Goal: Task Accomplishment & Management: Manage account settings

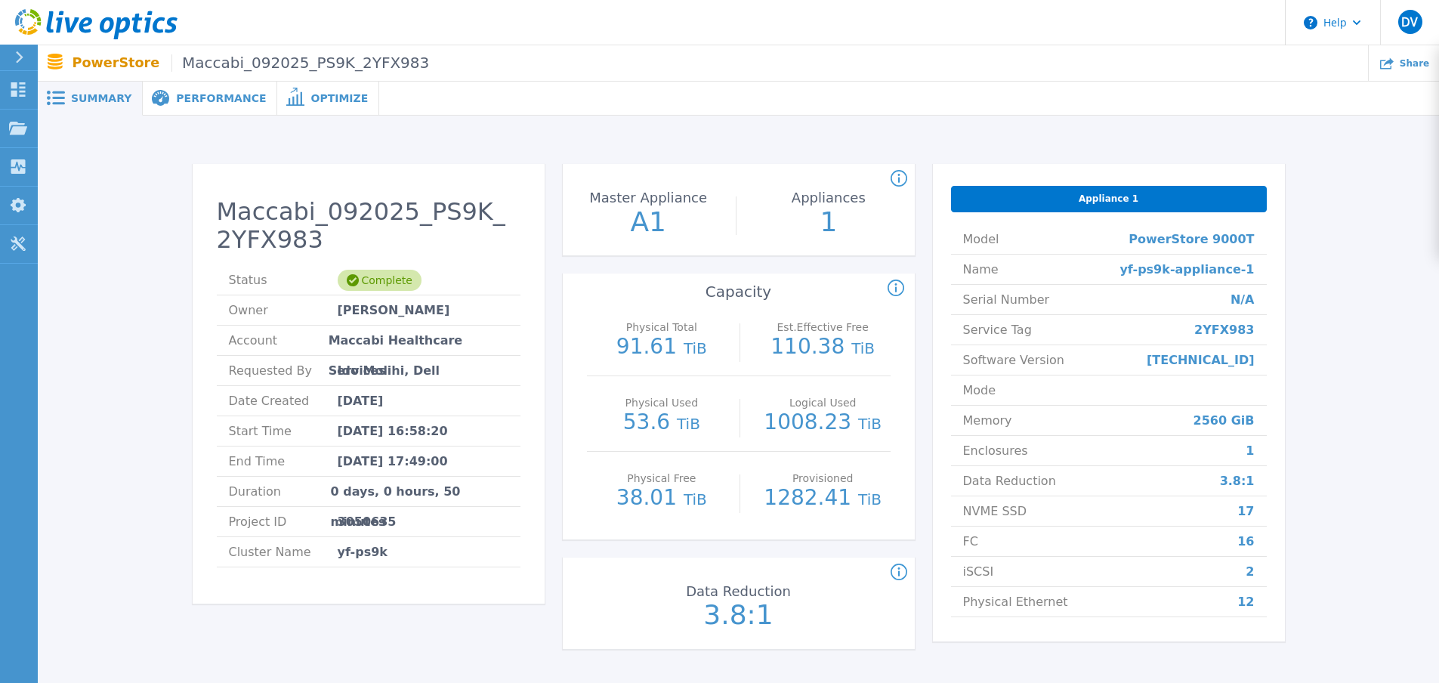
click at [192, 103] on span "Performance" at bounding box center [221, 98] width 90 height 11
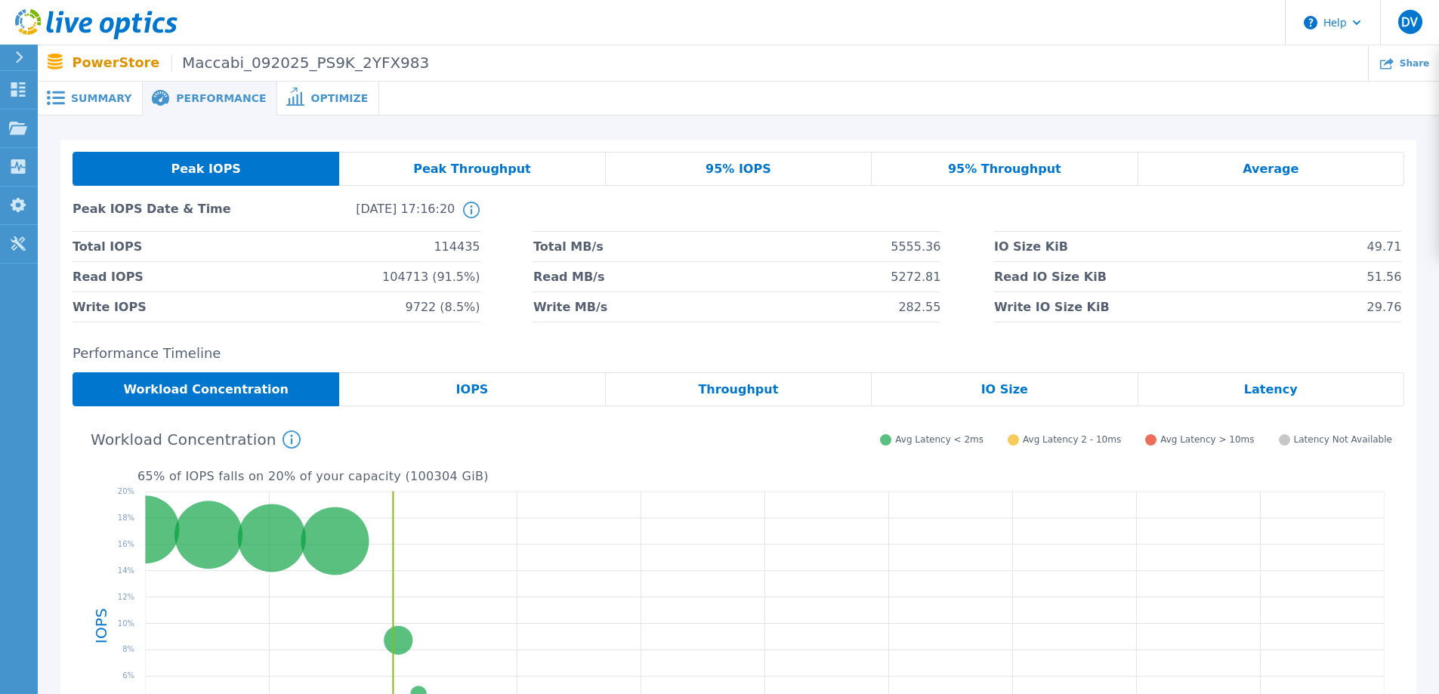
click at [491, 175] on span "Peak Throughput" at bounding box center [472, 169] width 118 height 12
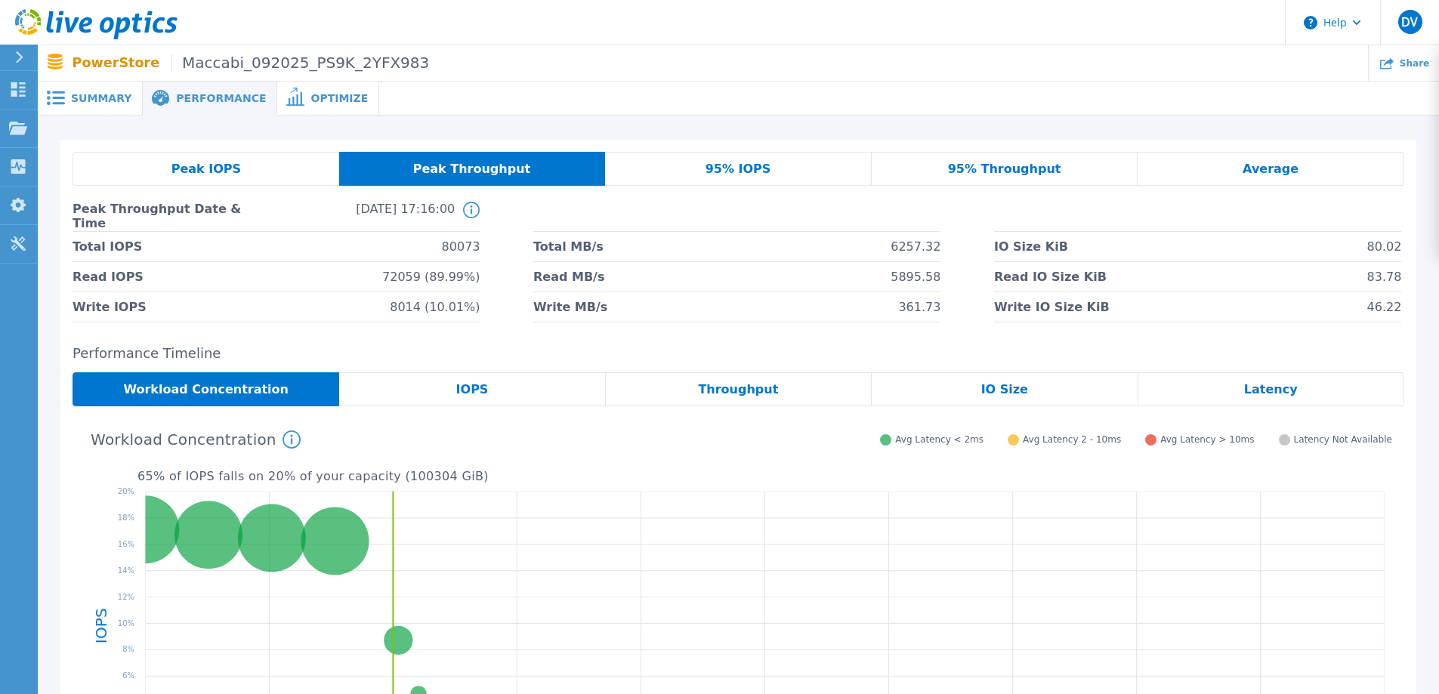
click at [736, 175] on span "95% IOPS" at bounding box center [739, 169] width 66 height 12
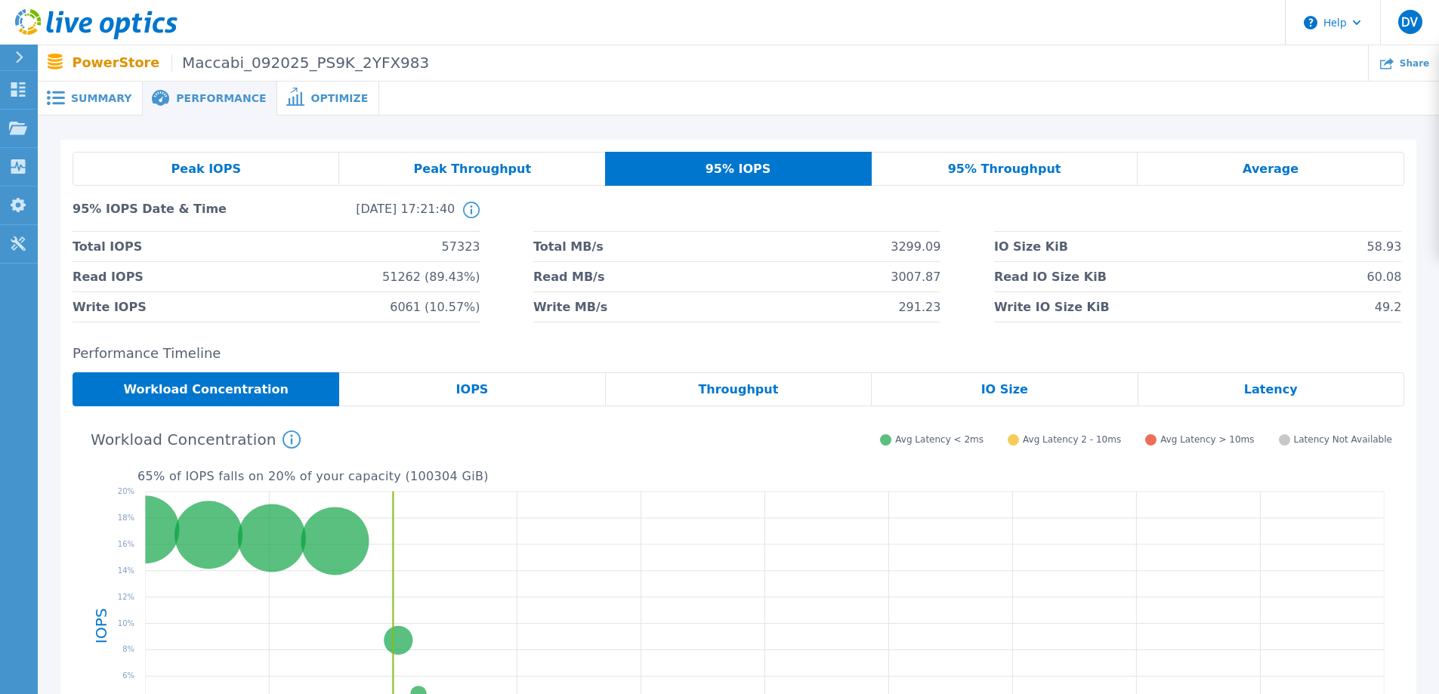
click at [1016, 175] on span "95% Throughput" at bounding box center [1004, 169] width 113 height 12
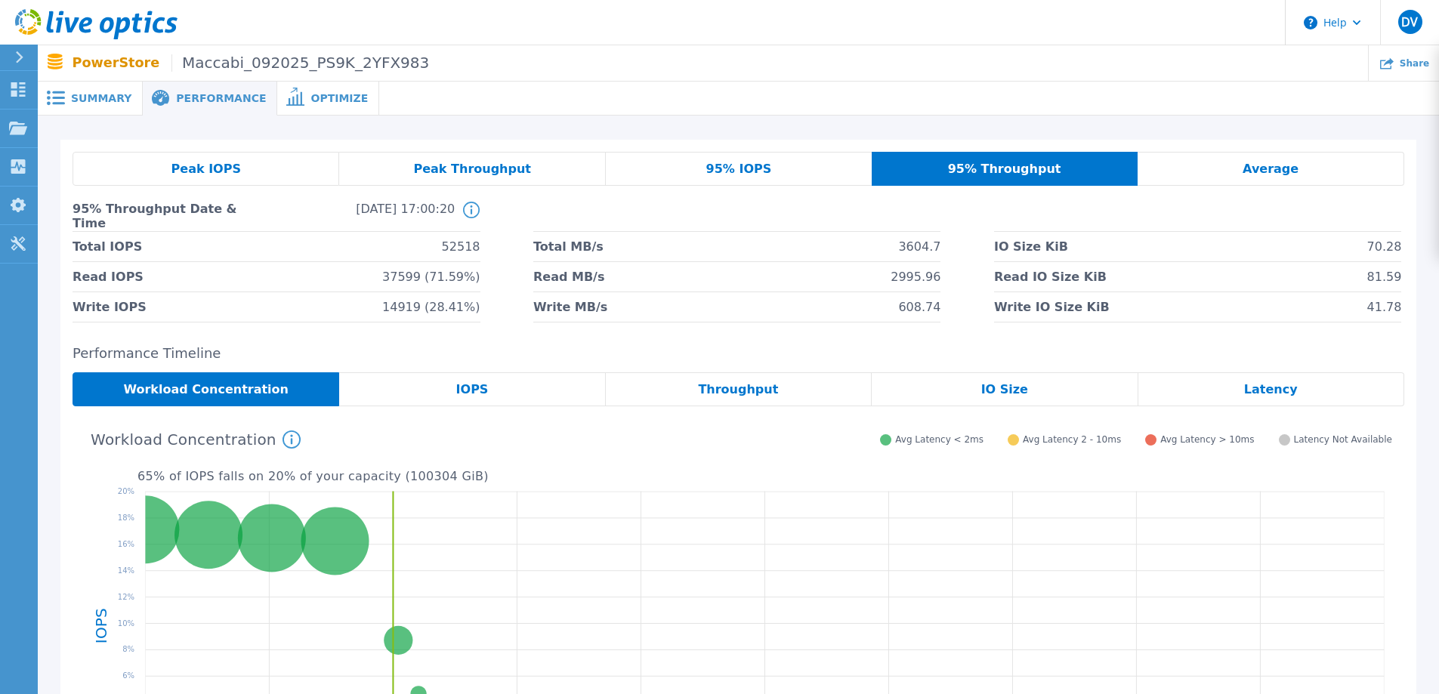
click at [1241, 186] on div "Average" at bounding box center [1271, 169] width 267 height 34
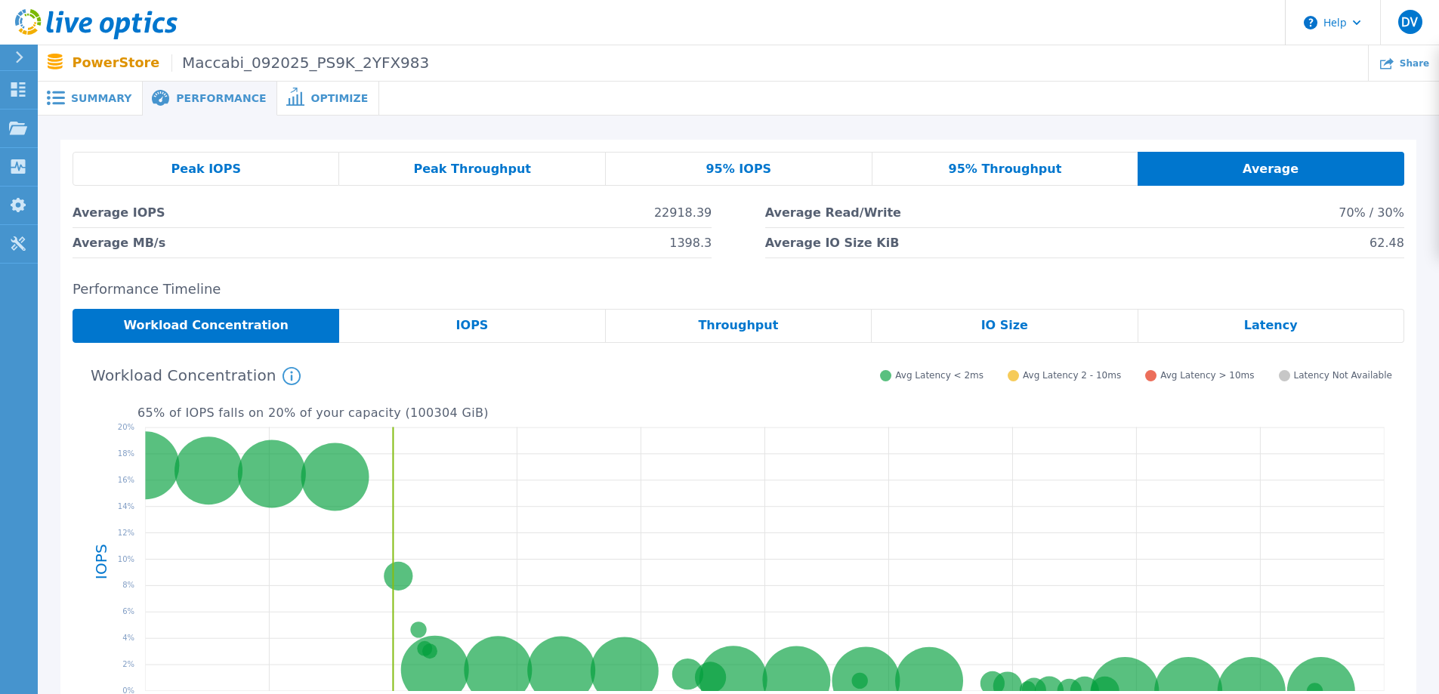
click at [208, 178] on div "Peak IOPS" at bounding box center [206, 169] width 267 height 34
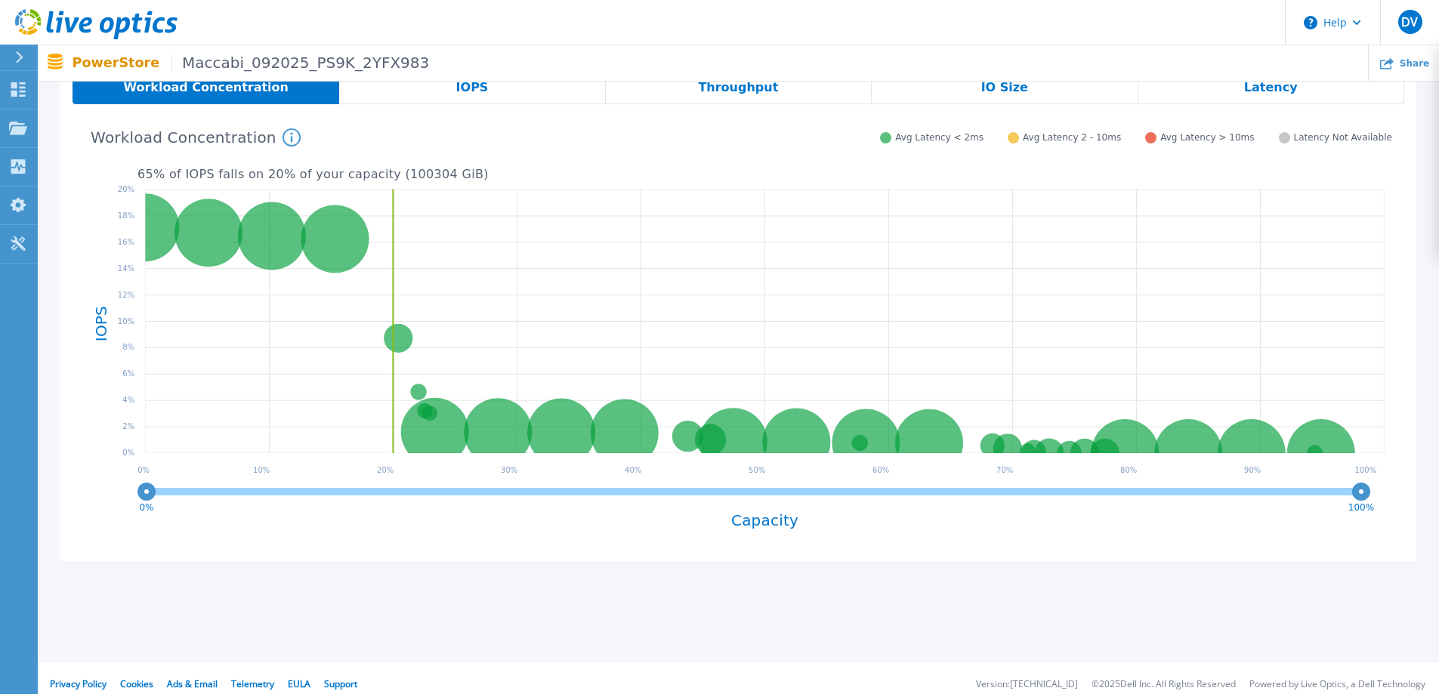
scroll to position [227, 0]
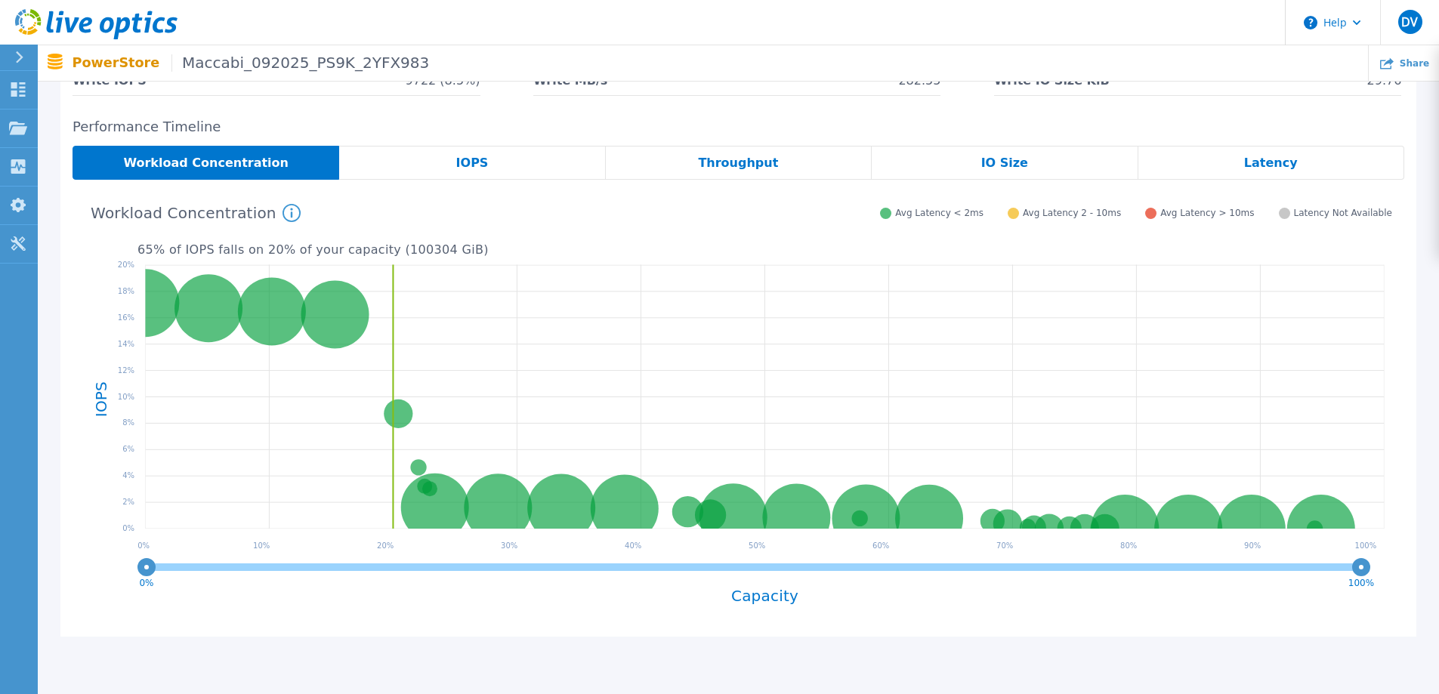
click at [475, 169] on span "IOPS" at bounding box center [472, 163] width 32 height 12
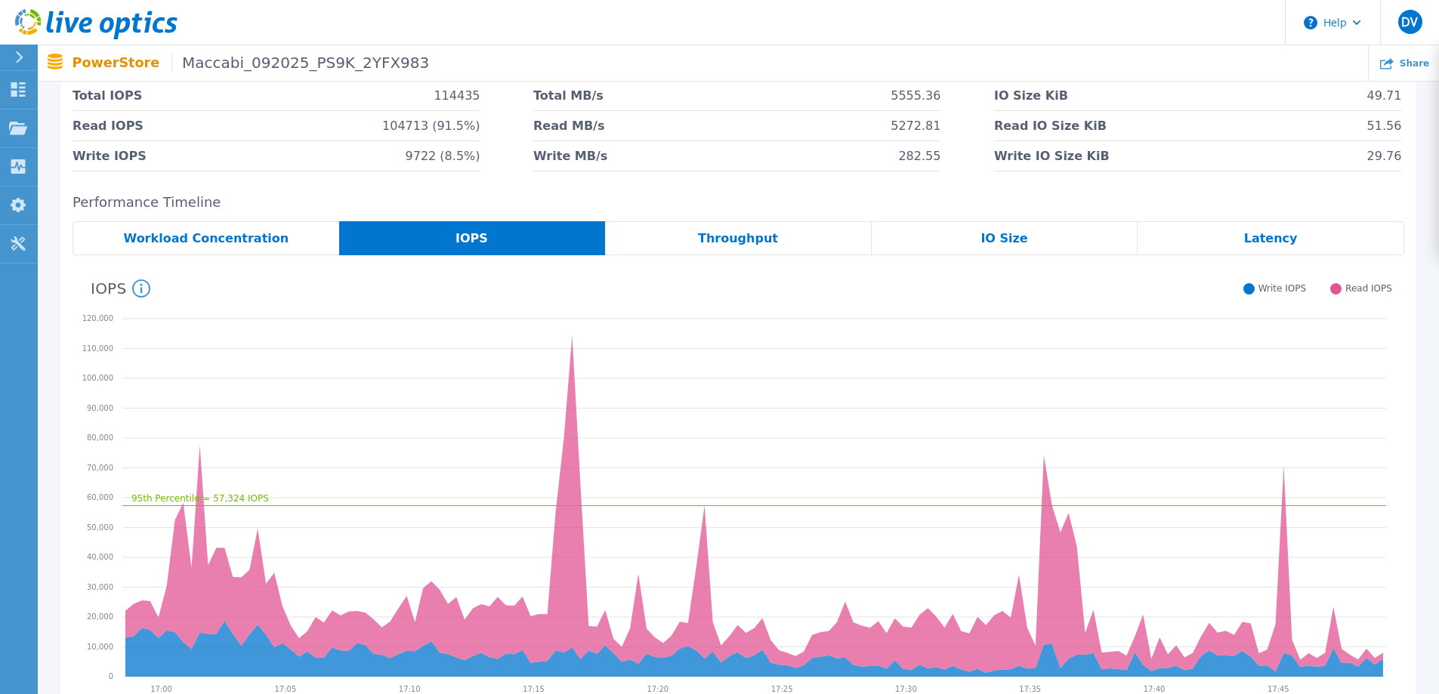
scroll to position [76, 0]
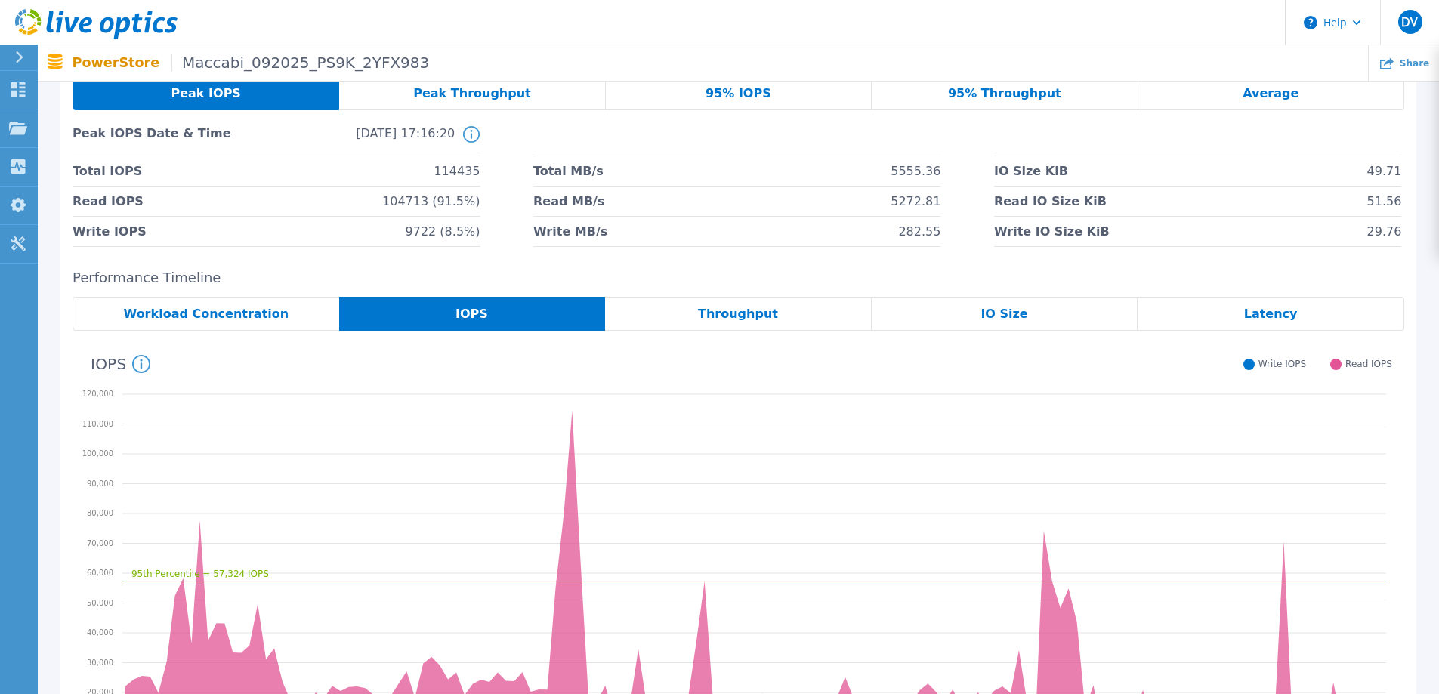
click at [761, 320] on span "Throughput" at bounding box center [738, 314] width 80 height 12
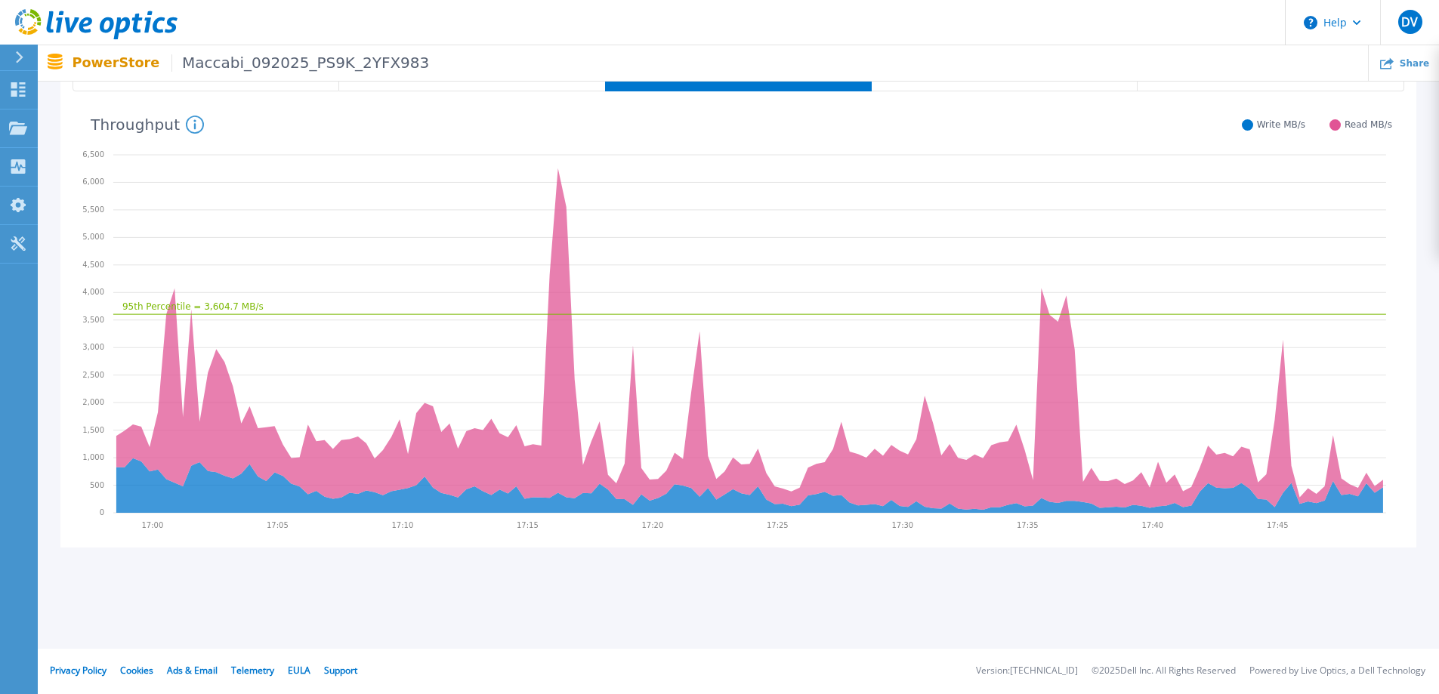
scroll to position [156, 0]
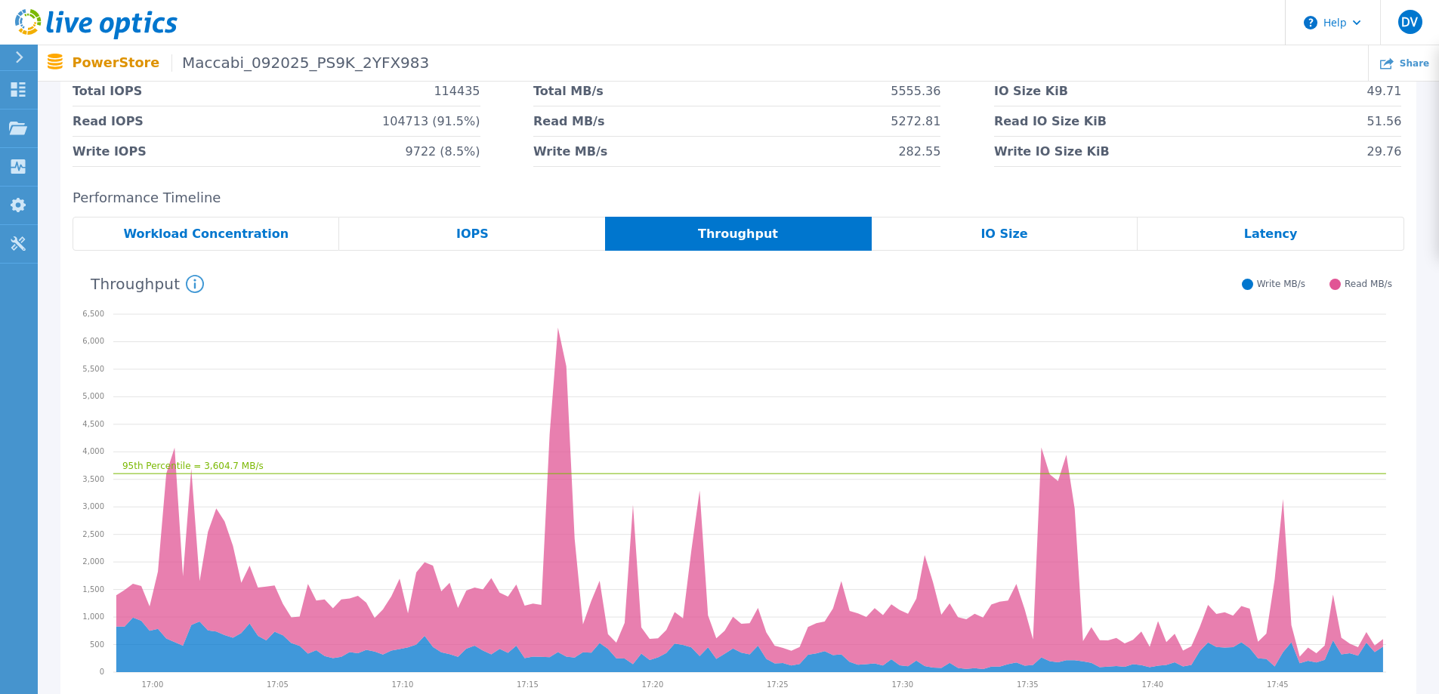
click at [996, 251] on div "IO Size" at bounding box center [1005, 234] width 267 height 34
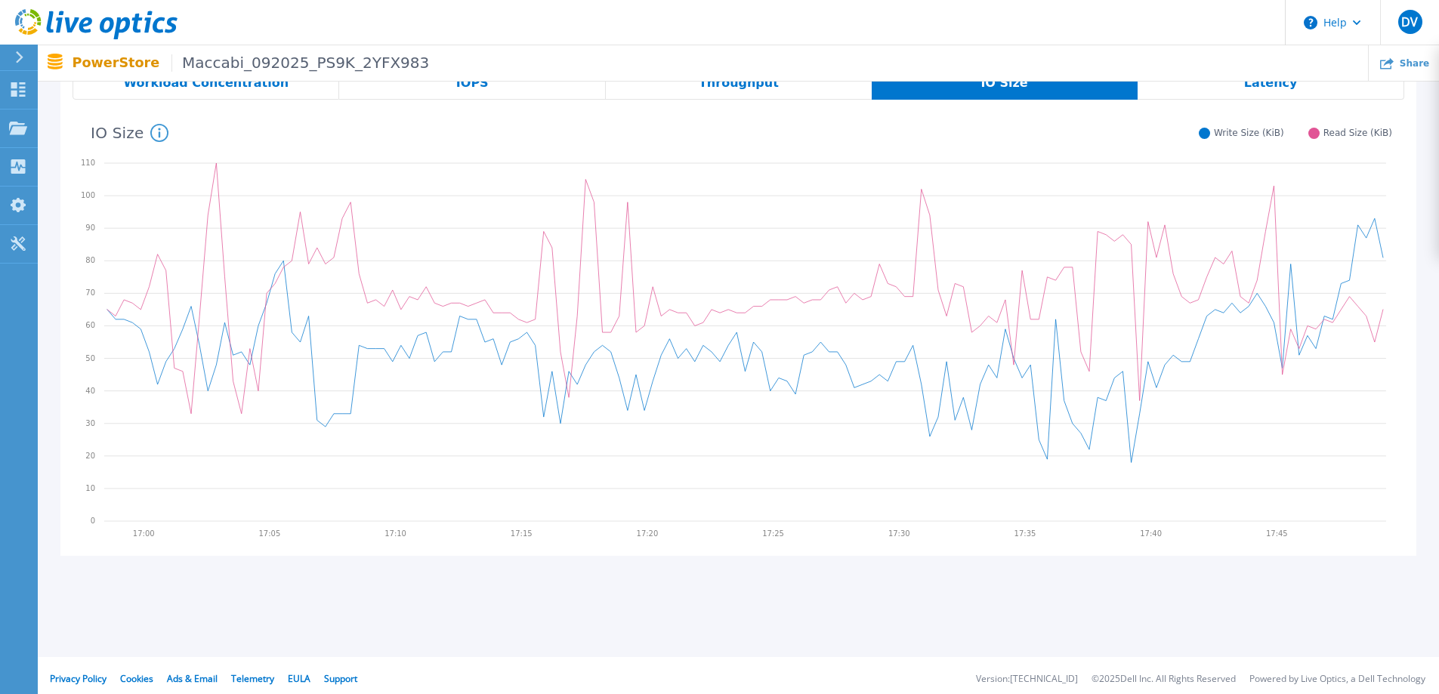
scroll to position [80, 0]
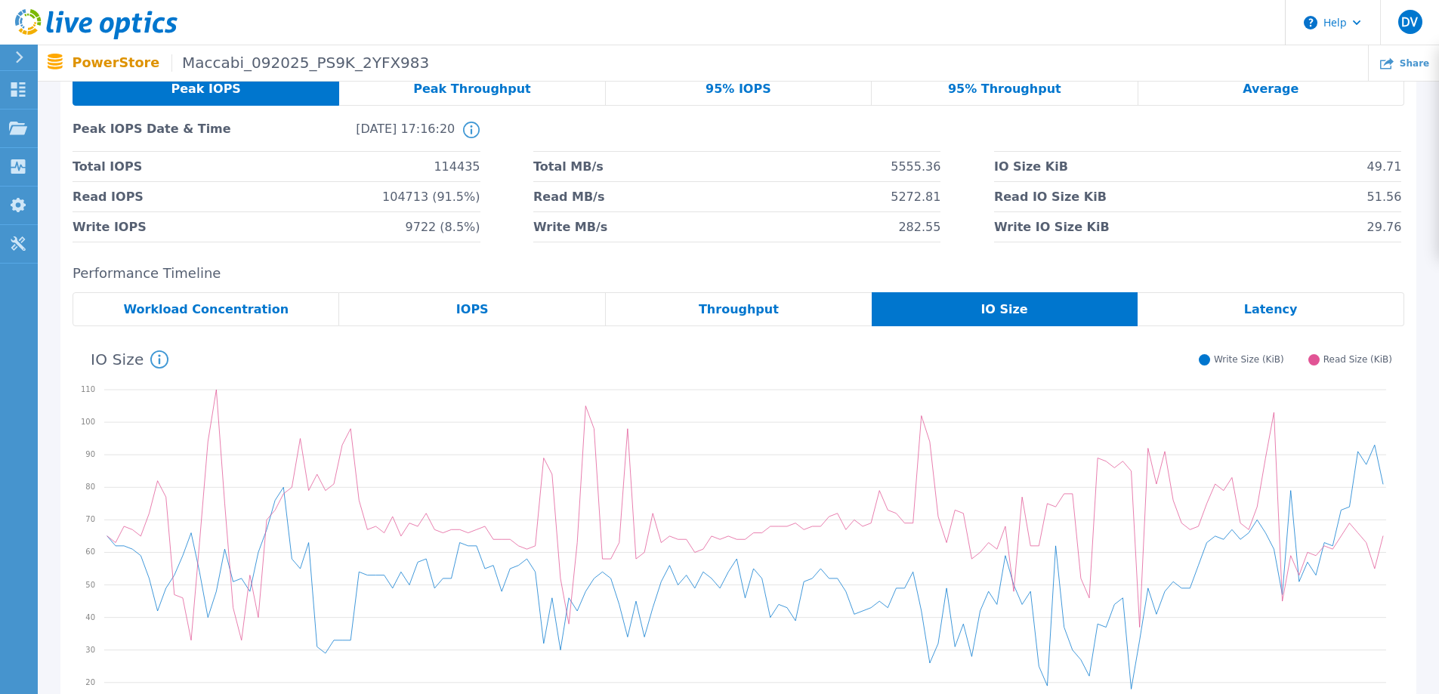
click at [1276, 316] on span "Latency" at bounding box center [1271, 310] width 54 height 12
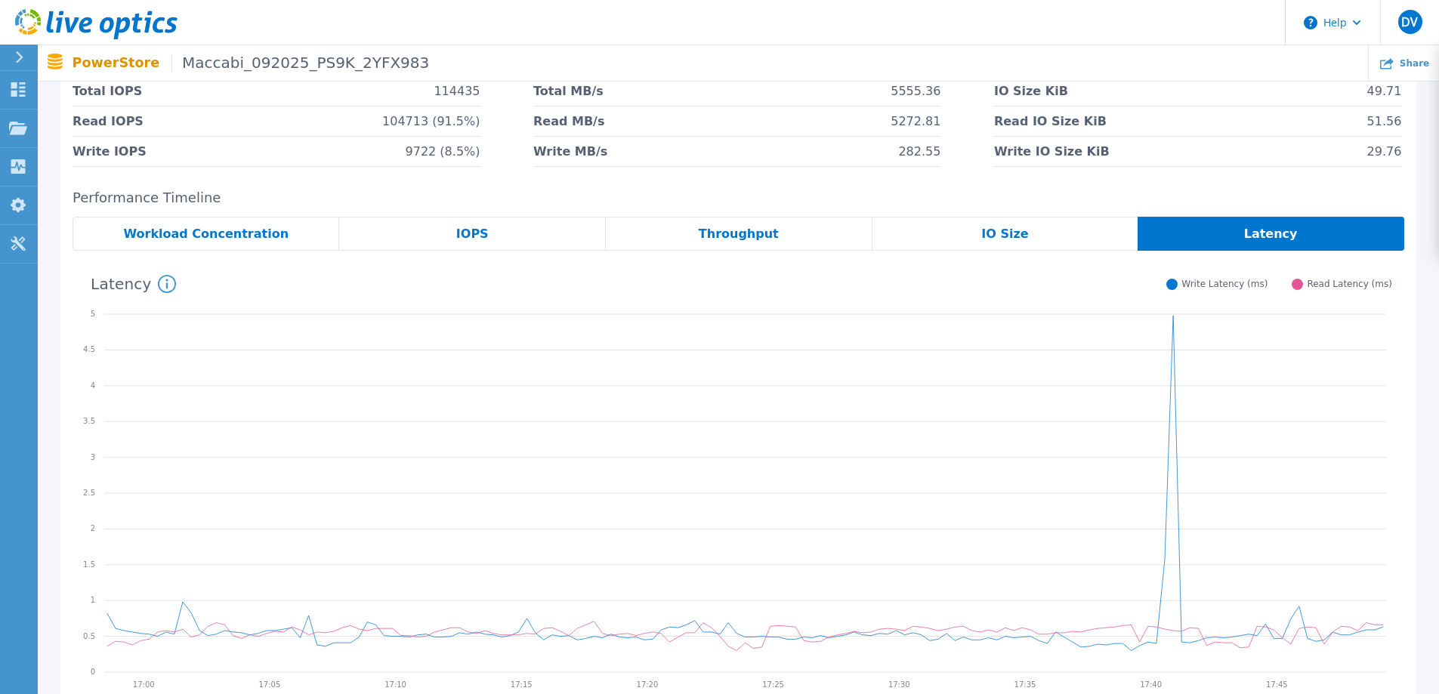
scroll to position [307, 0]
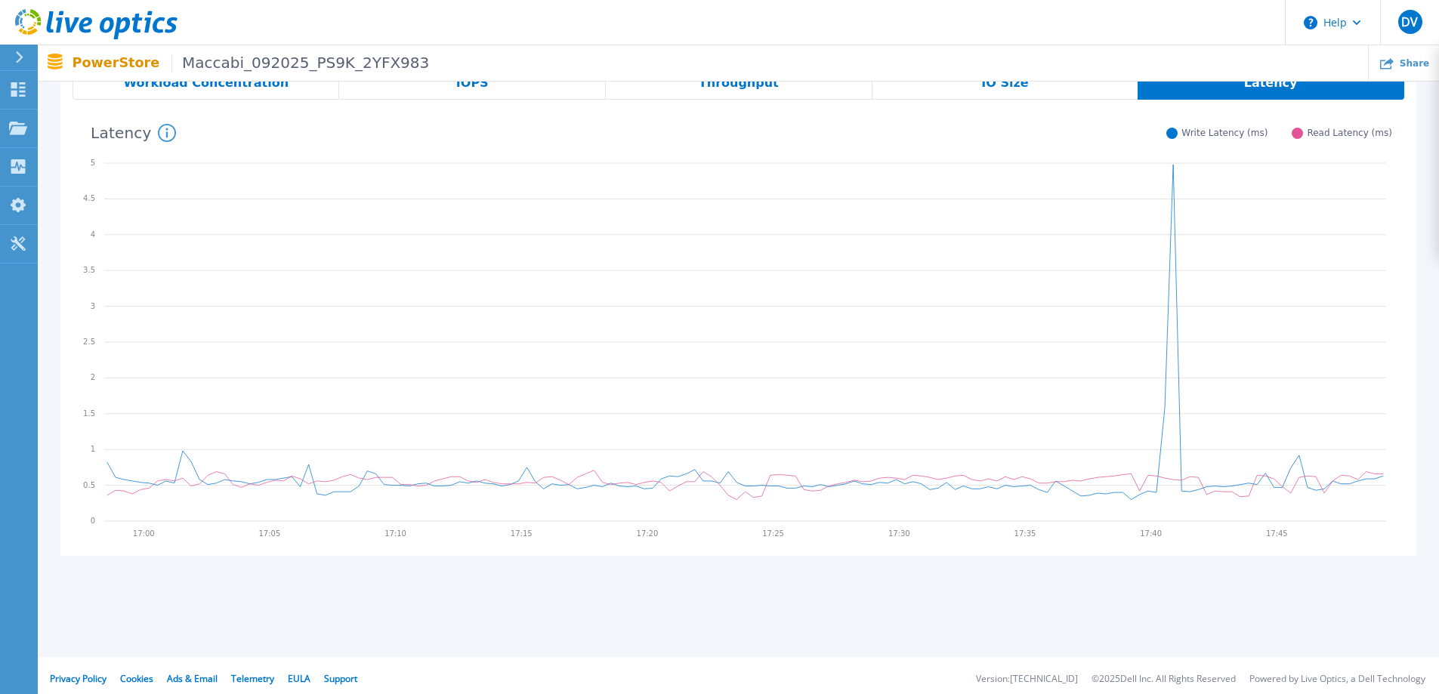
click at [1034, 100] on div "IO Size" at bounding box center [1005, 83] width 266 height 34
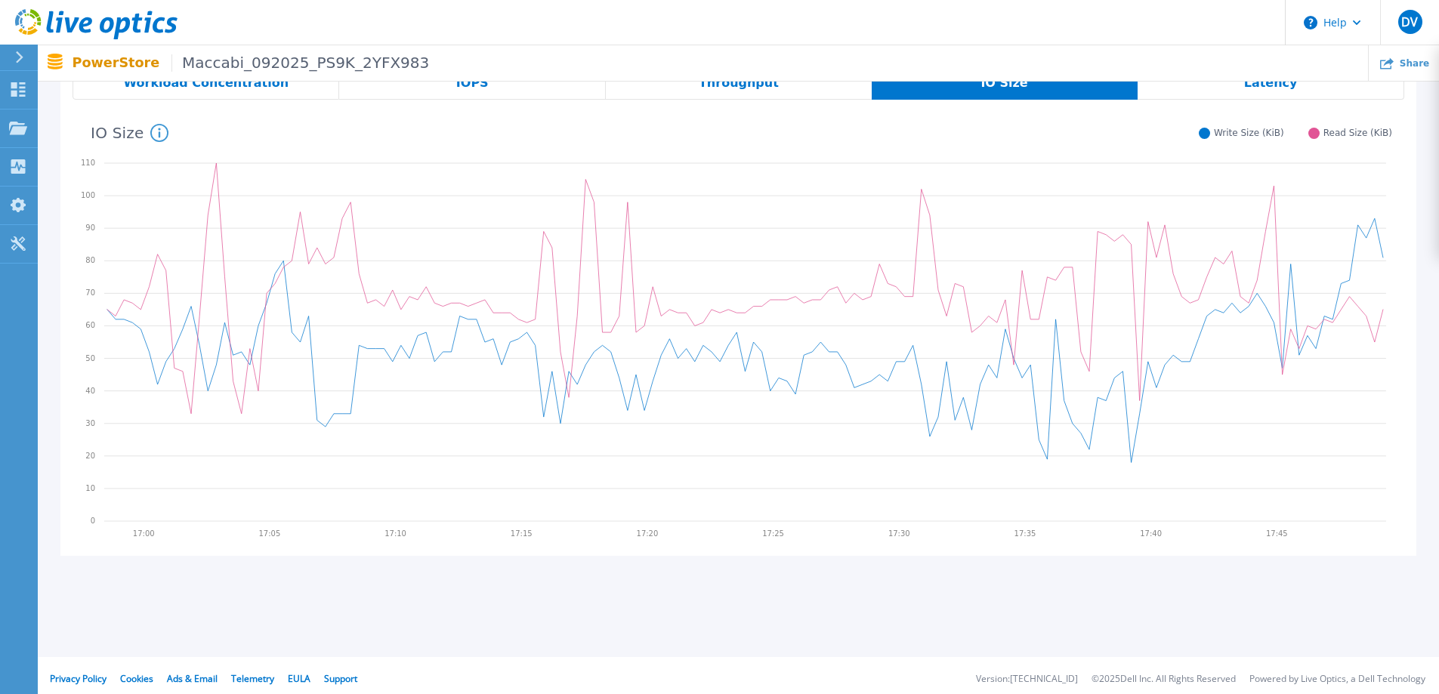
click at [1240, 100] on div "Latency" at bounding box center [1271, 83] width 267 height 34
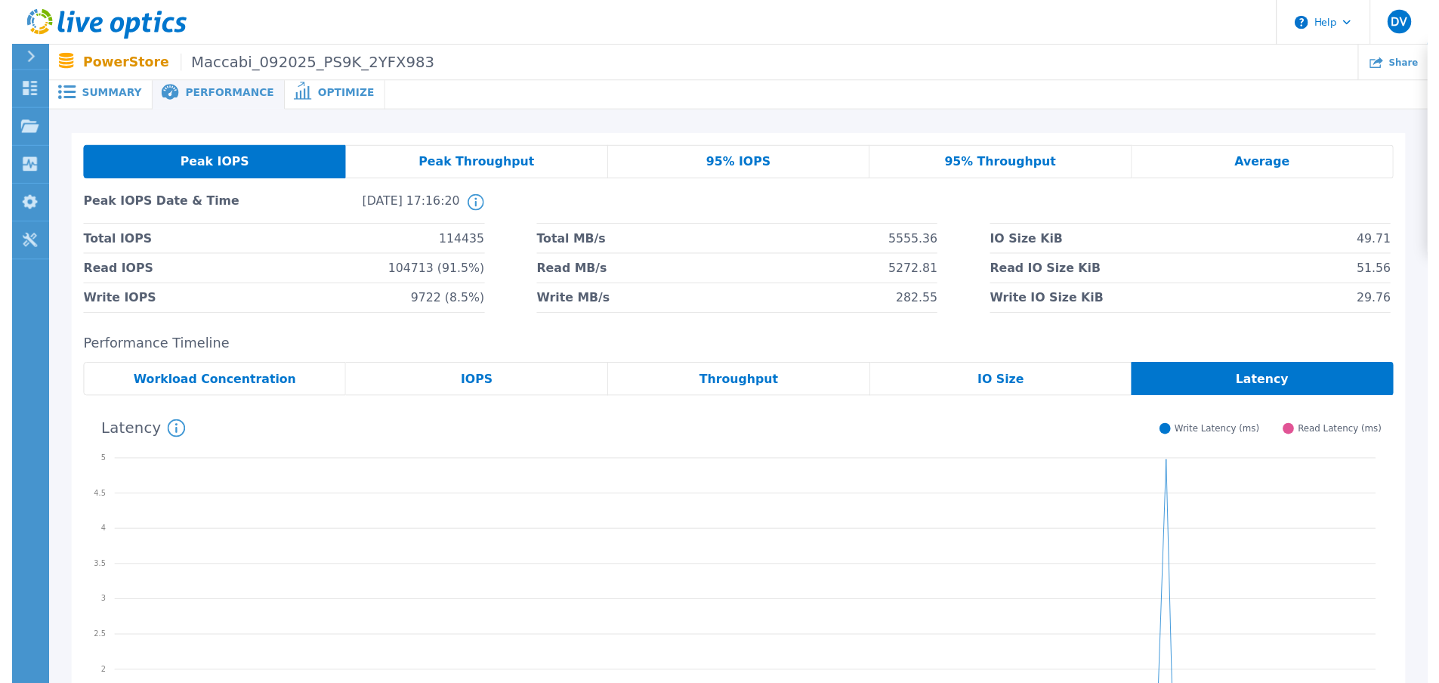
scroll to position [0, 0]
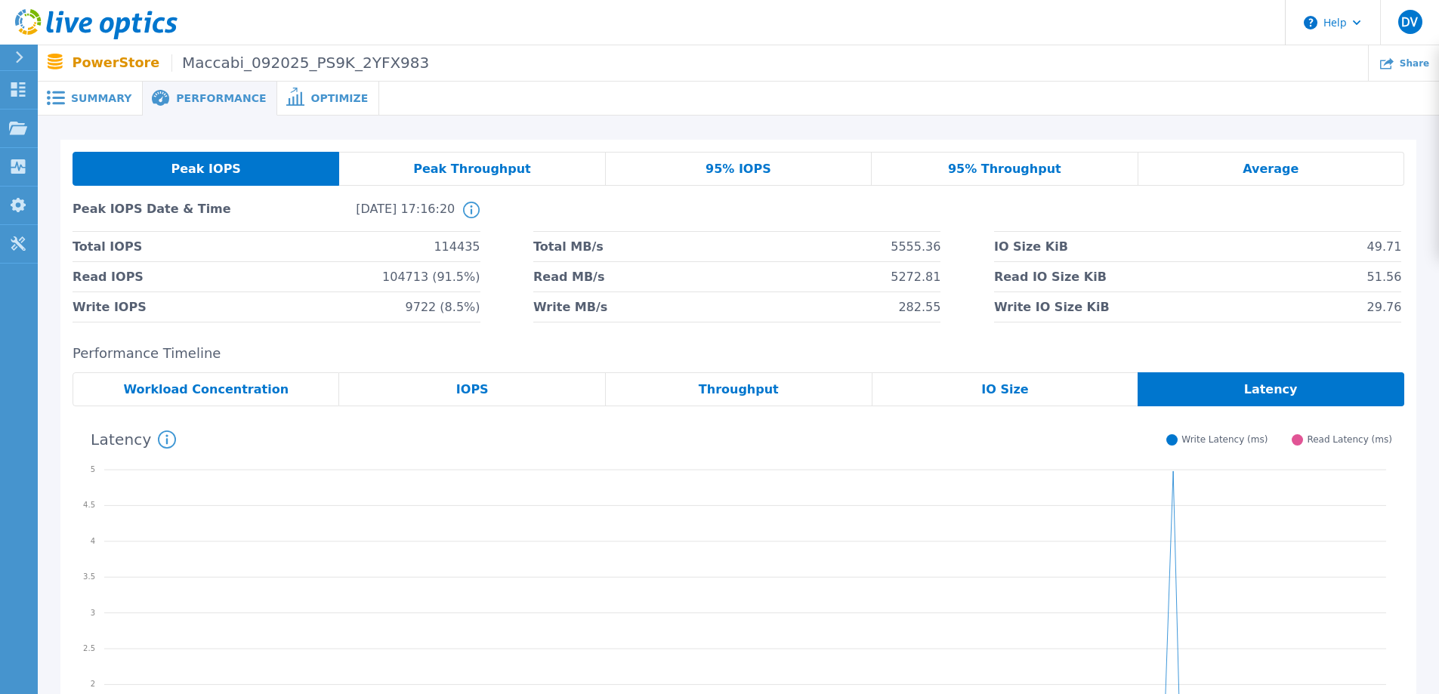
click at [93, 103] on span "Summary" at bounding box center [101, 98] width 60 height 11
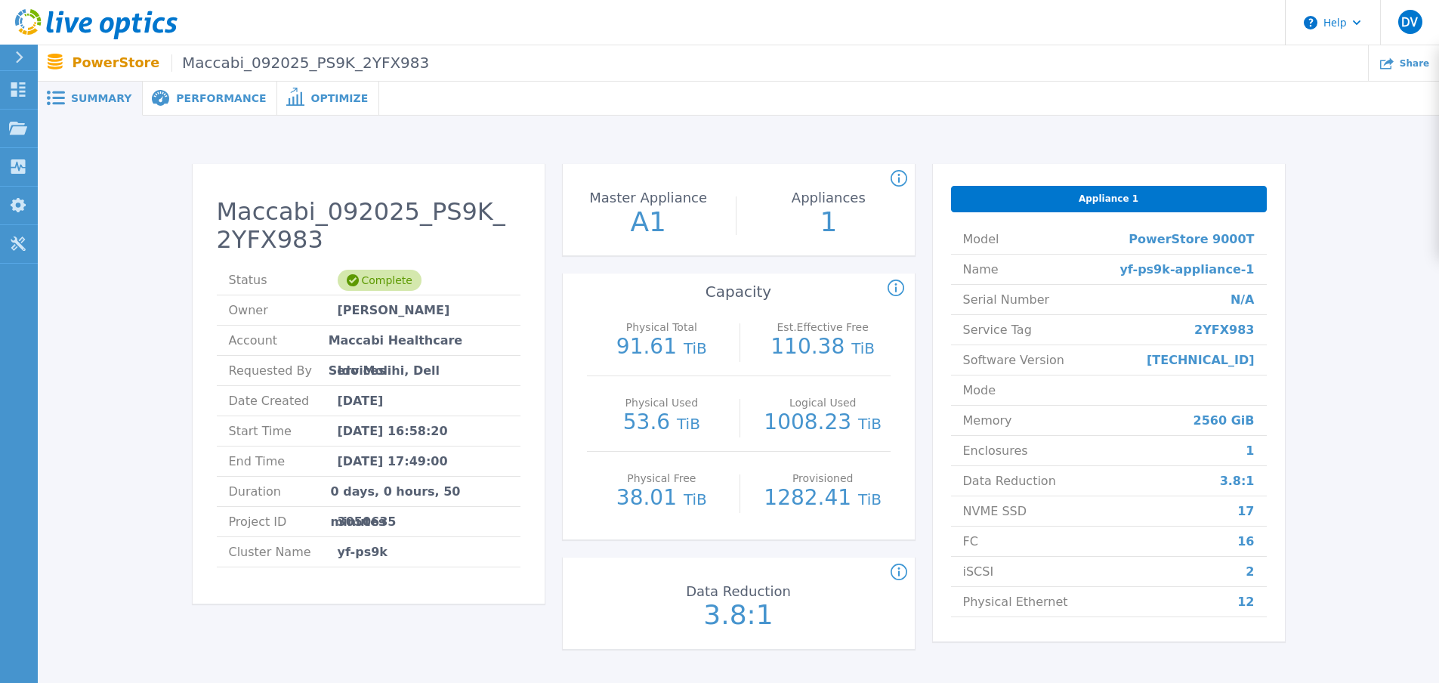
click at [319, 103] on span "Optimize" at bounding box center [338, 98] width 57 height 11
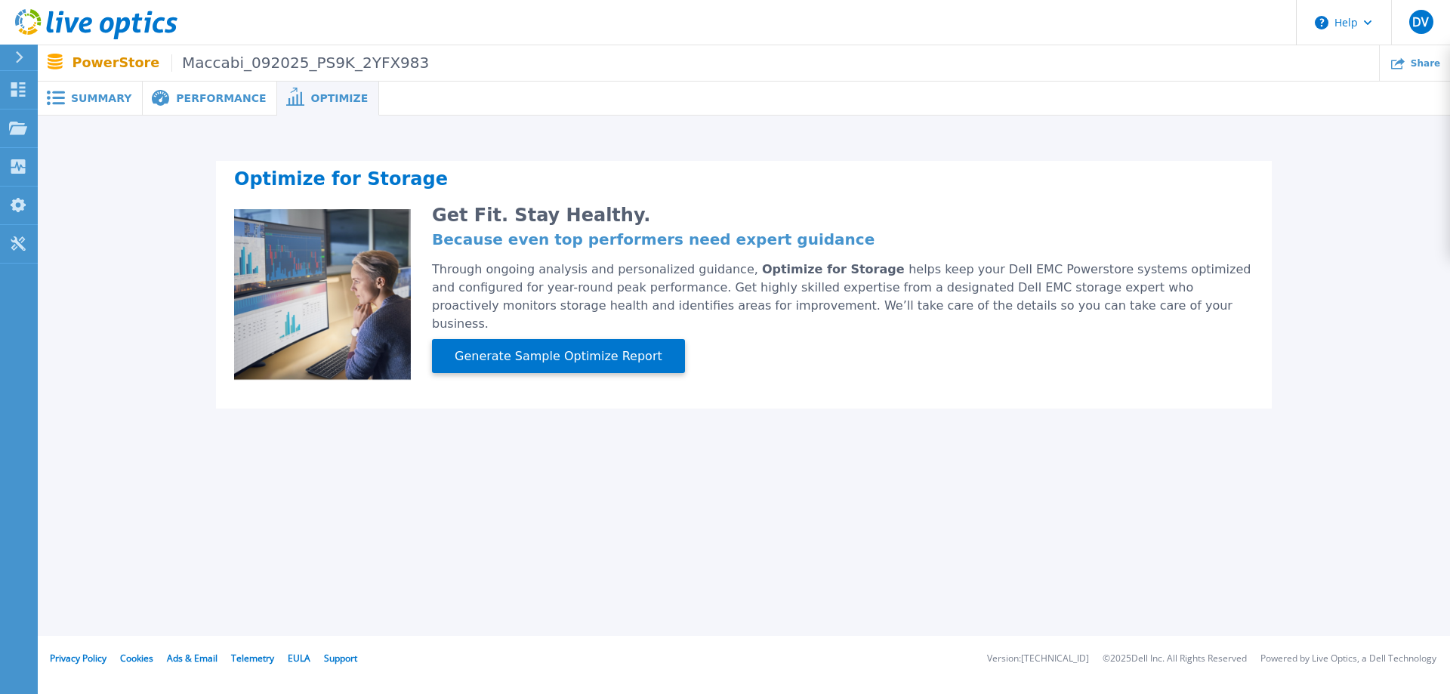
click at [209, 100] on div "Performance" at bounding box center [210, 99] width 134 height 34
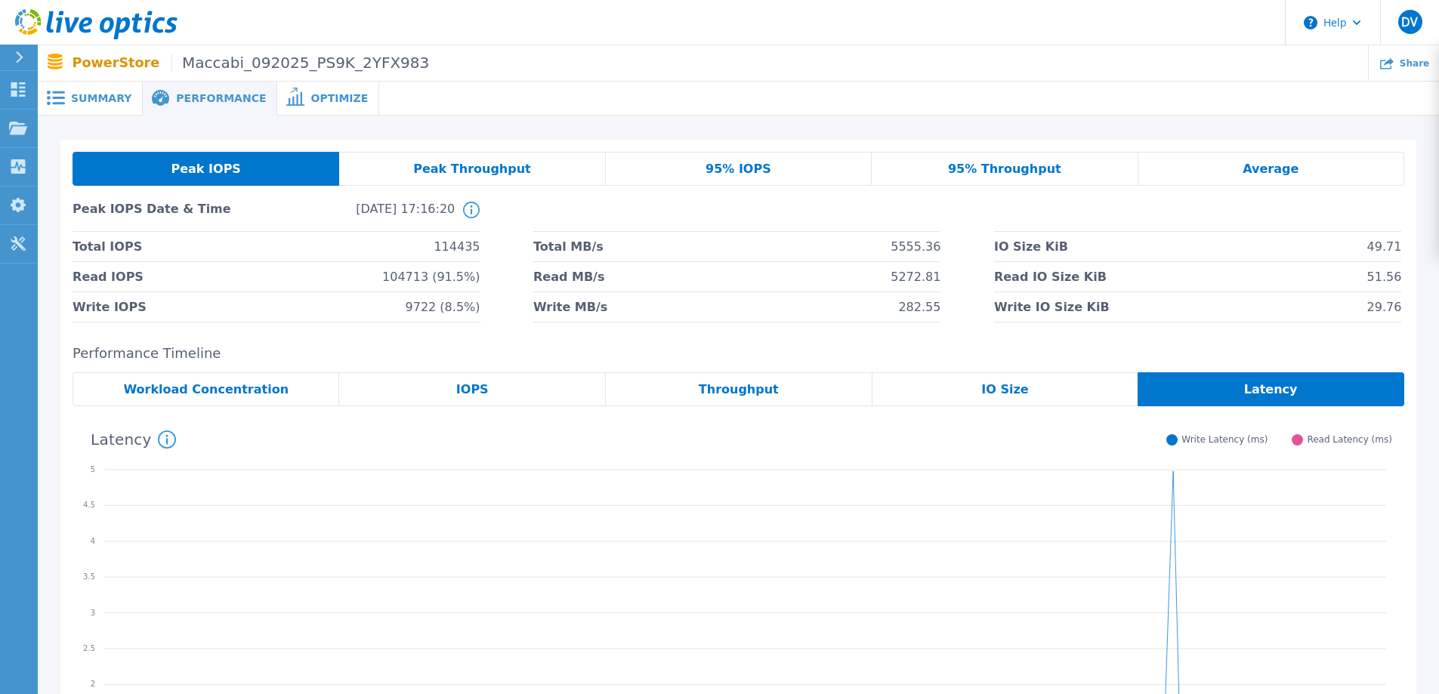
click at [310, 103] on span "Optimize" at bounding box center [338, 98] width 57 height 11
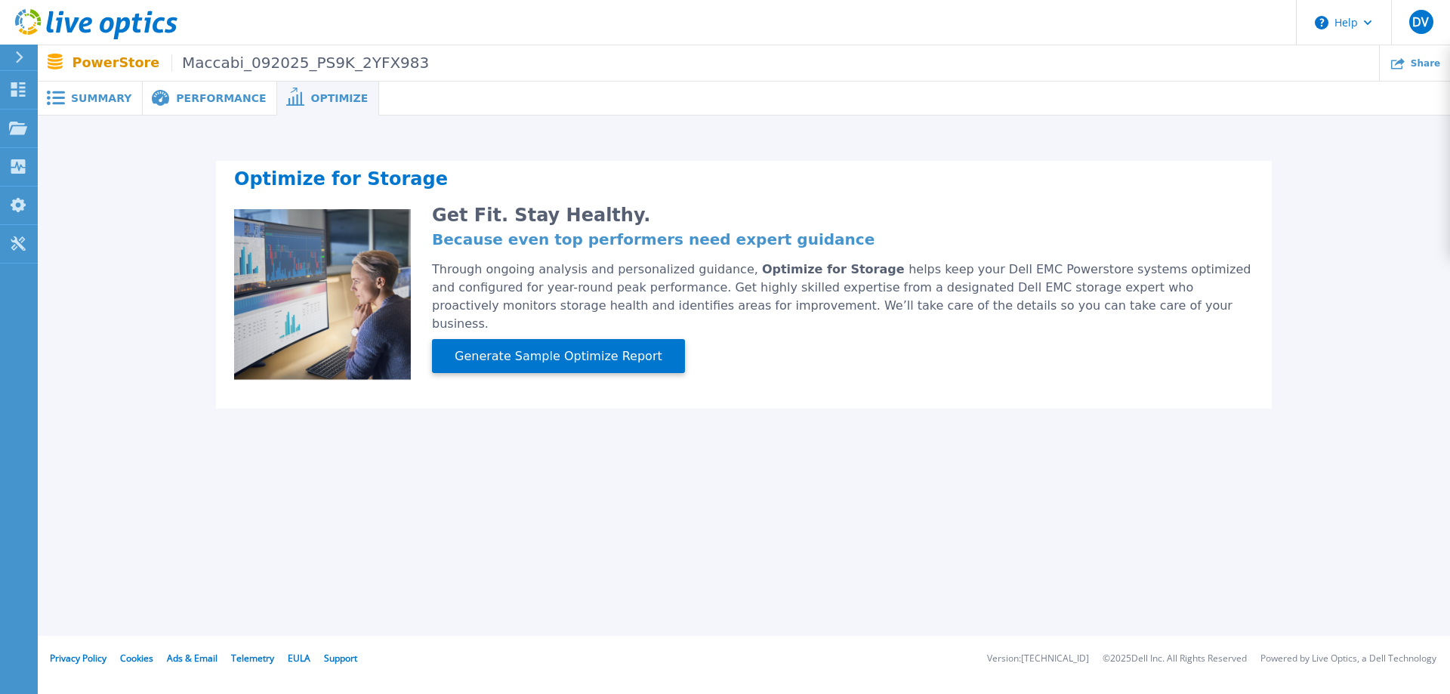
click at [221, 103] on span "Performance" at bounding box center [221, 98] width 90 height 11
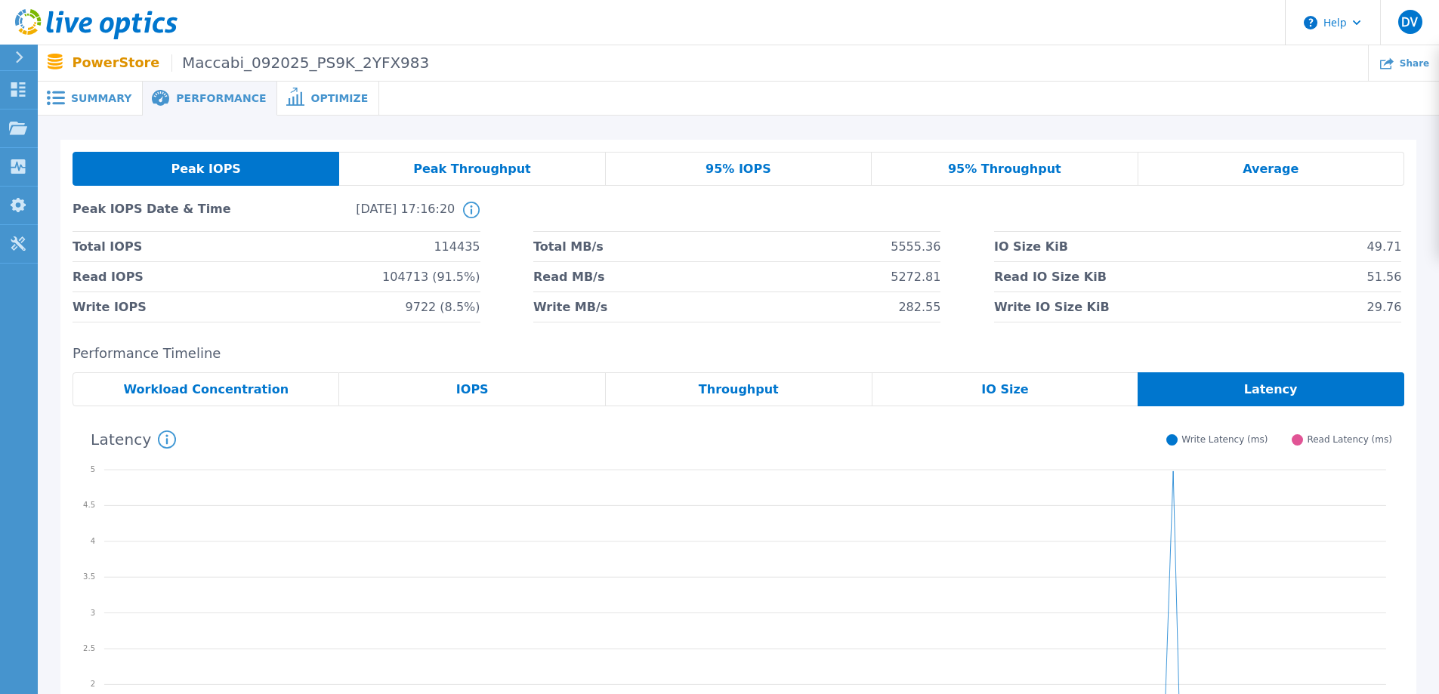
click at [119, 103] on span "Summary" at bounding box center [101, 98] width 60 height 11
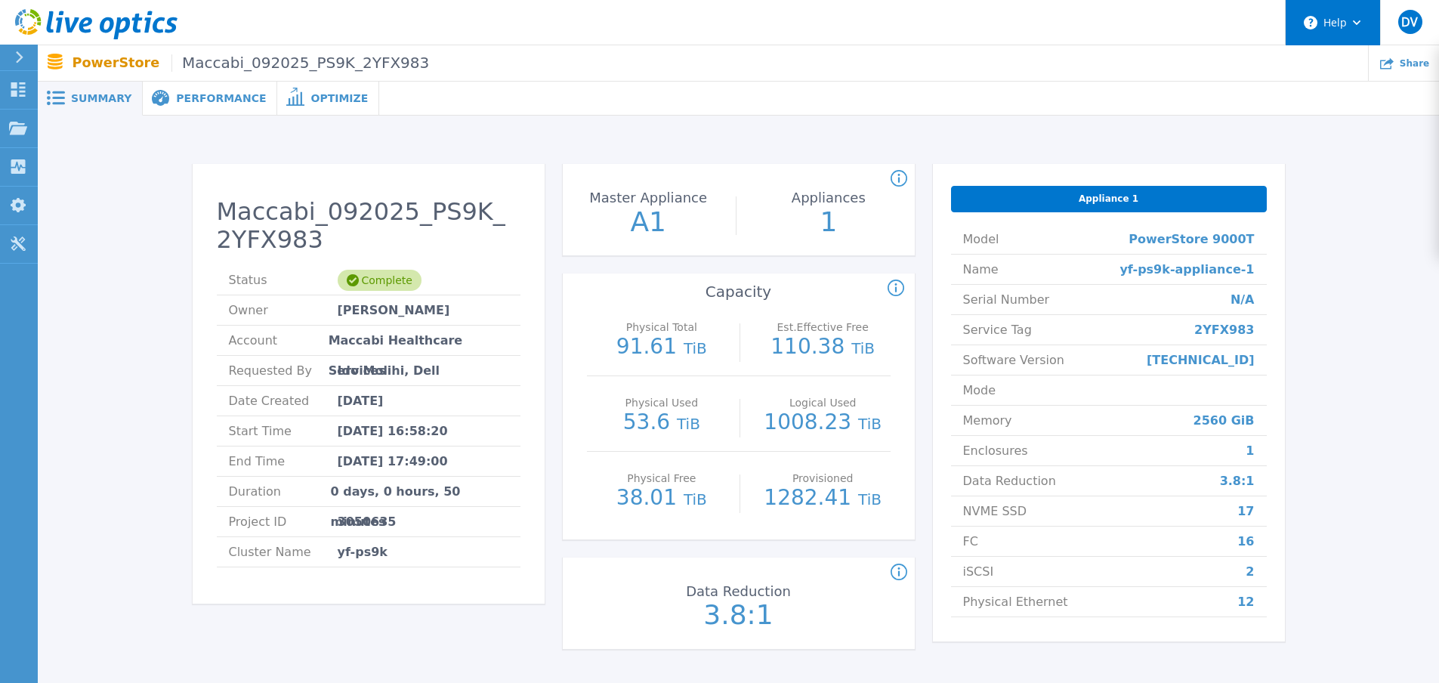
click at [1361, 25] on button "Help" at bounding box center [1333, 22] width 94 height 45
click at [1404, 214] on div "Maccabi_092025_PS9K_2YFX983 Status Complete Owner Dima Vainblat Account Maccabi…" at bounding box center [738, 409] width 1356 height 539
click at [1406, 67] on span "Share" at bounding box center [1414, 62] width 29 height 9
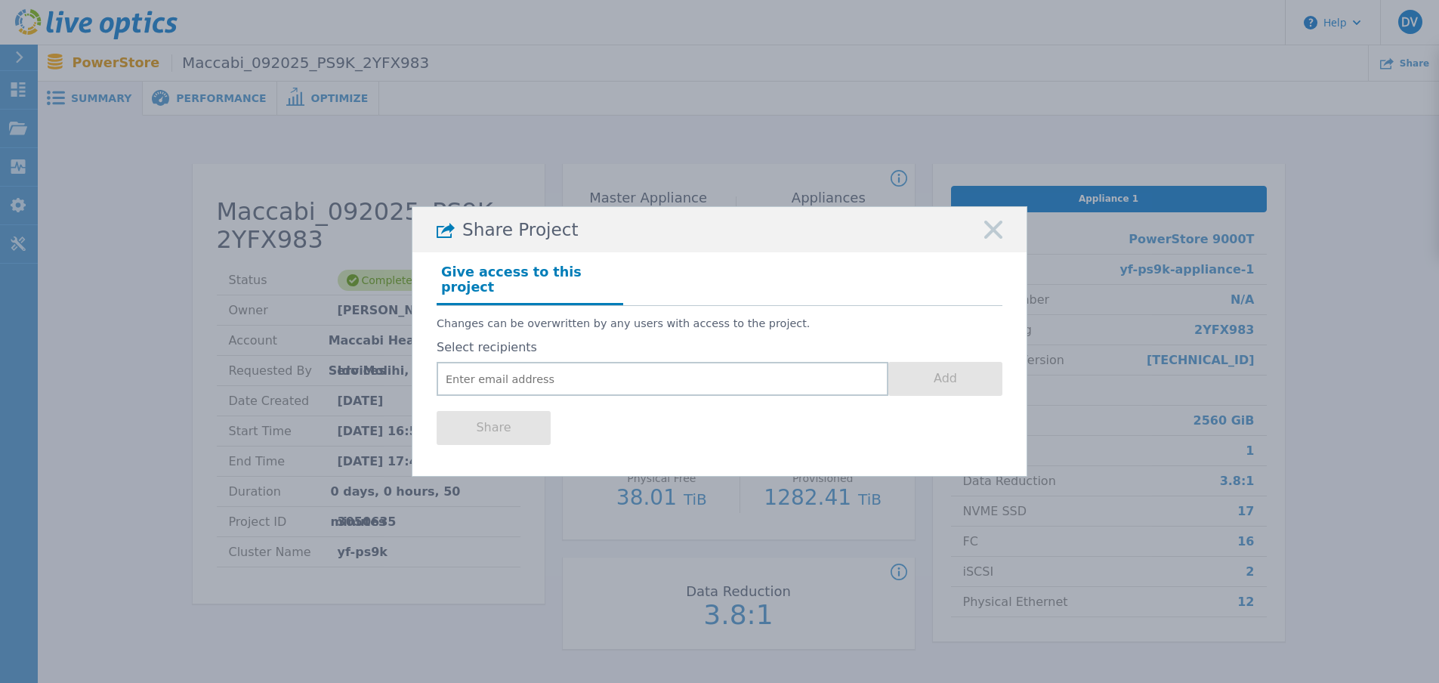
click at [987, 234] on rect at bounding box center [993, 230] width 20 height 20
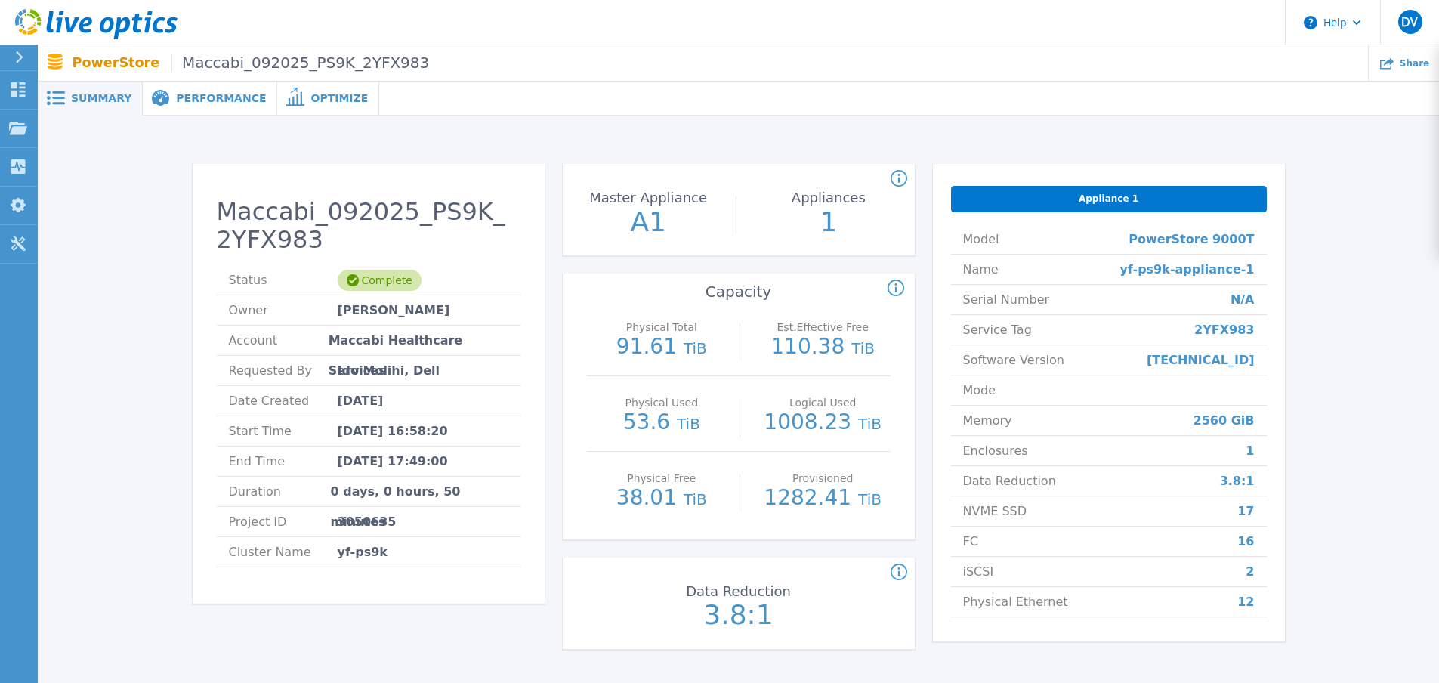
click at [106, 66] on p "PowerStore Maccabi_092025_PS9K_2YFX983" at bounding box center [251, 62] width 357 height 17
click at [211, 63] on span "Maccabi_092025_PS9K_2YFX983" at bounding box center [300, 62] width 258 height 17
click at [6, 137] on link "Projects Projects" at bounding box center [19, 129] width 38 height 39
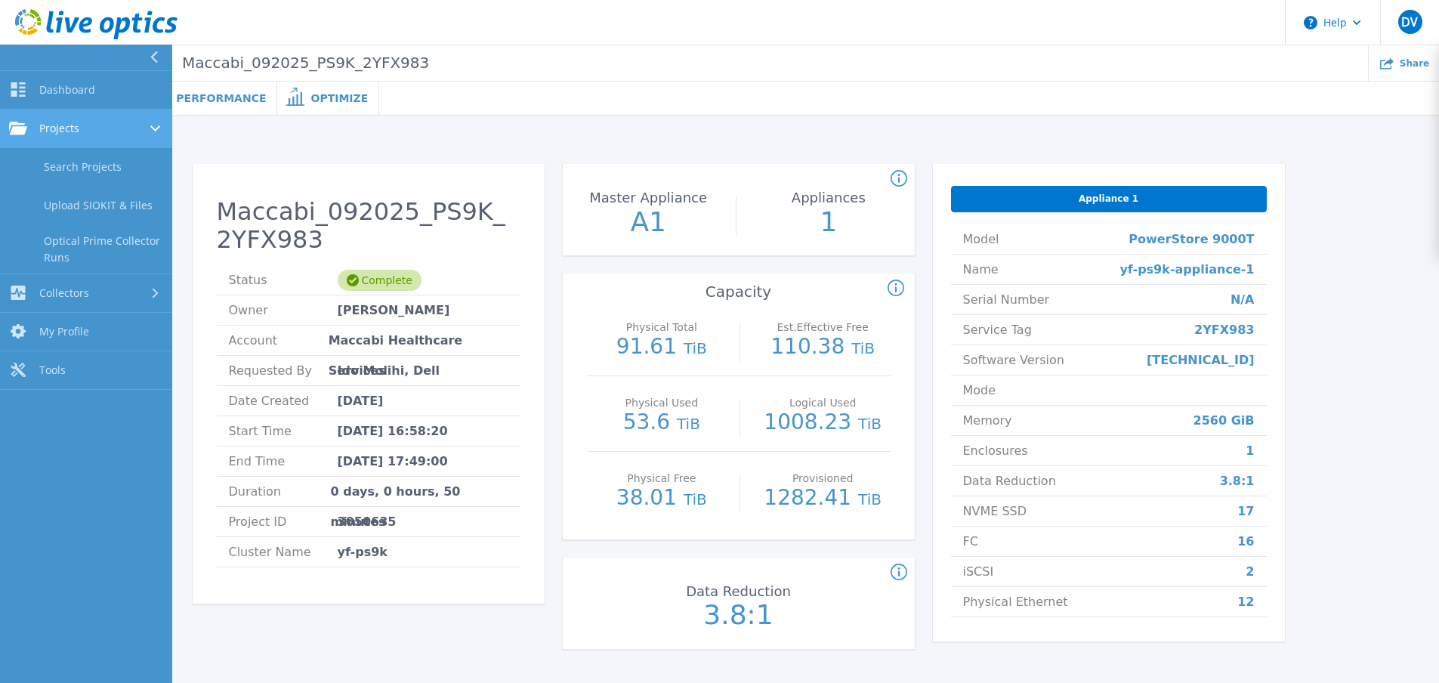
click at [76, 135] on span "Projects" at bounding box center [59, 129] width 40 height 14
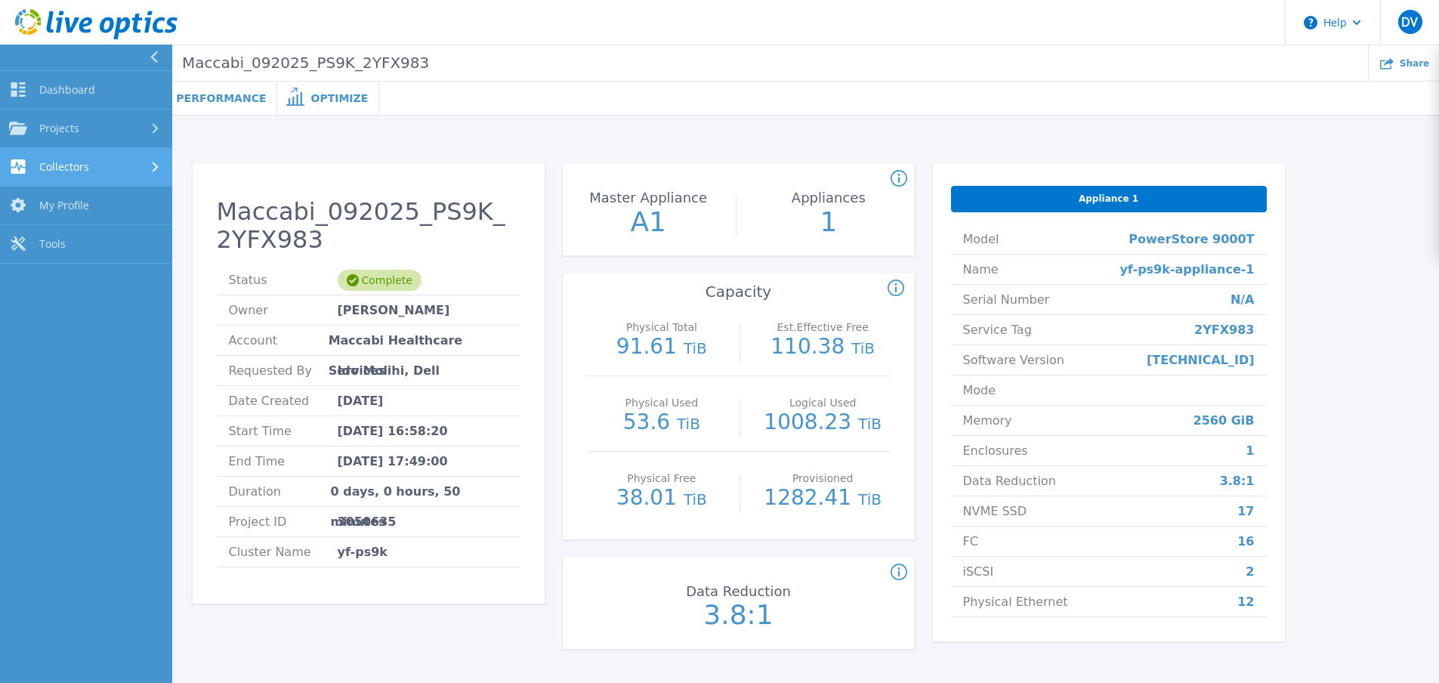
click at [76, 169] on span "Collectors" at bounding box center [64, 167] width 50 height 14
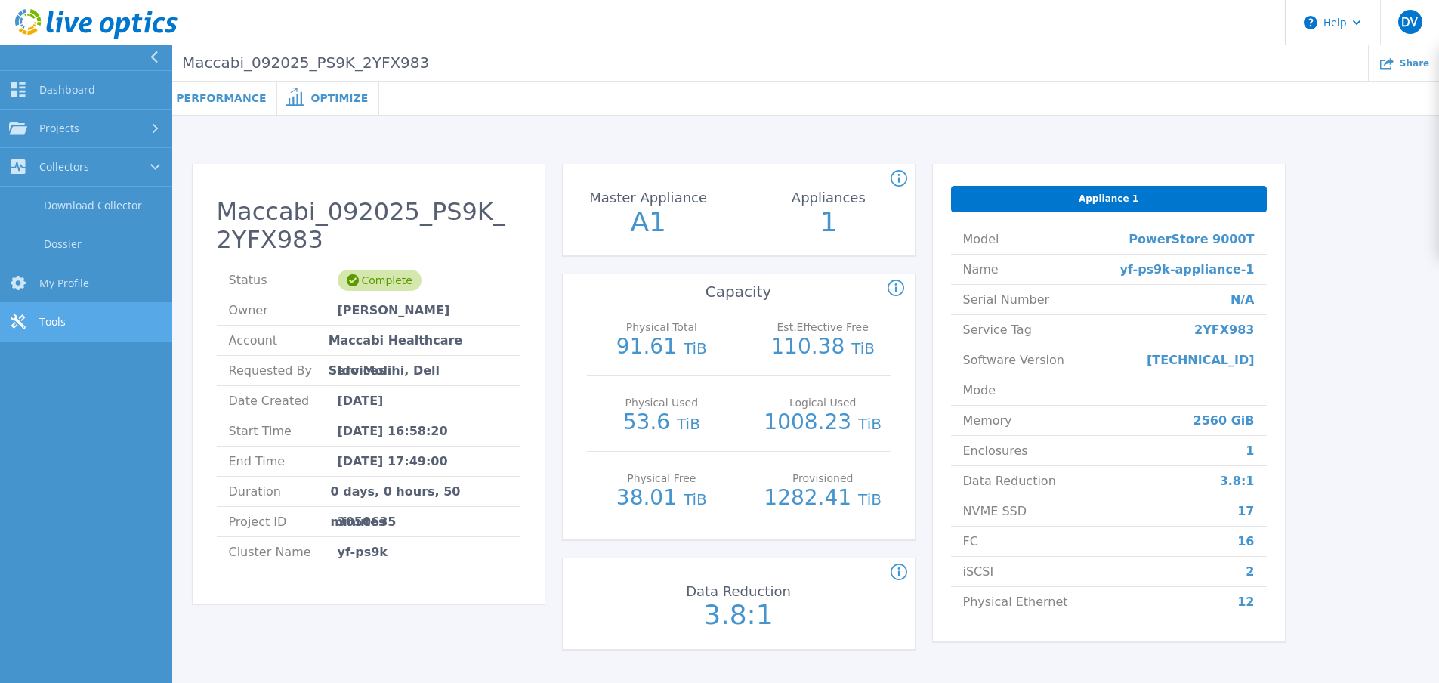
click at [59, 323] on span "Tools" at bounding box center [52, 322] width 26 height 14
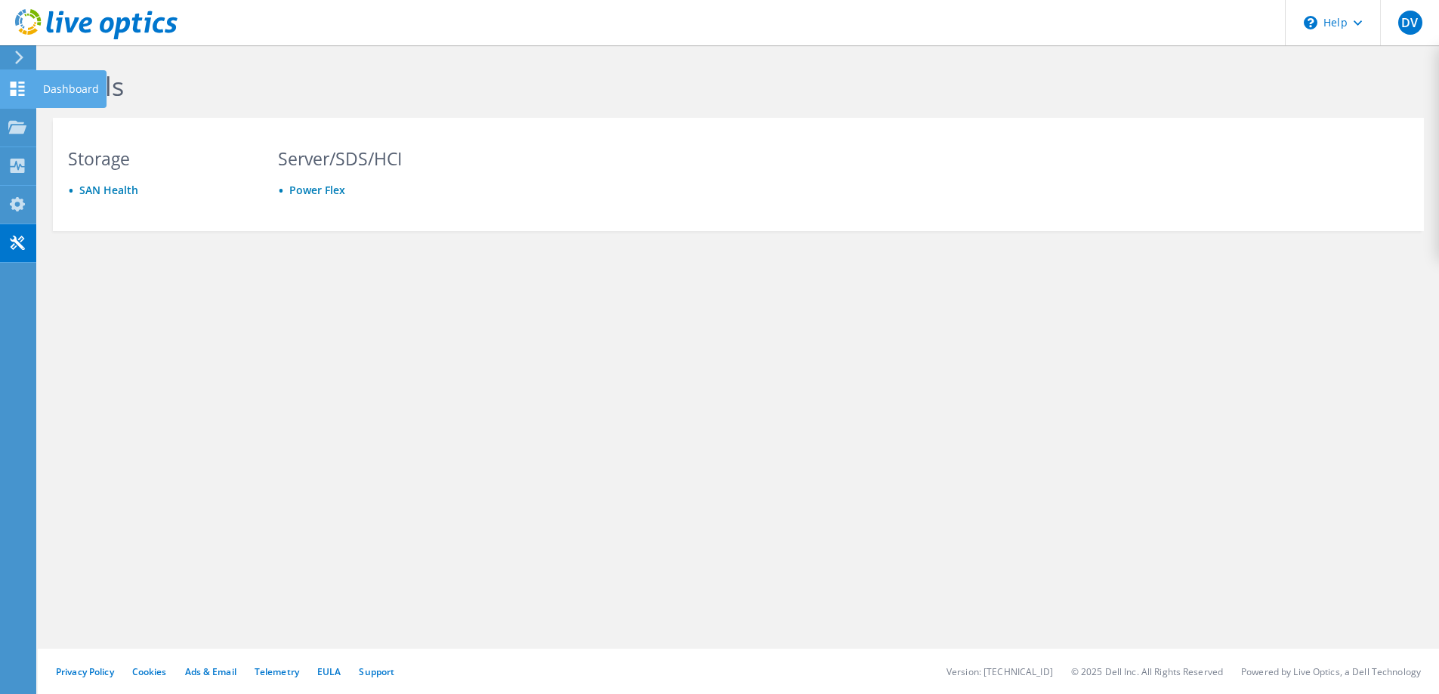
click at [16, 91] on icon at bounding box center [17, 89] width 18 height 14
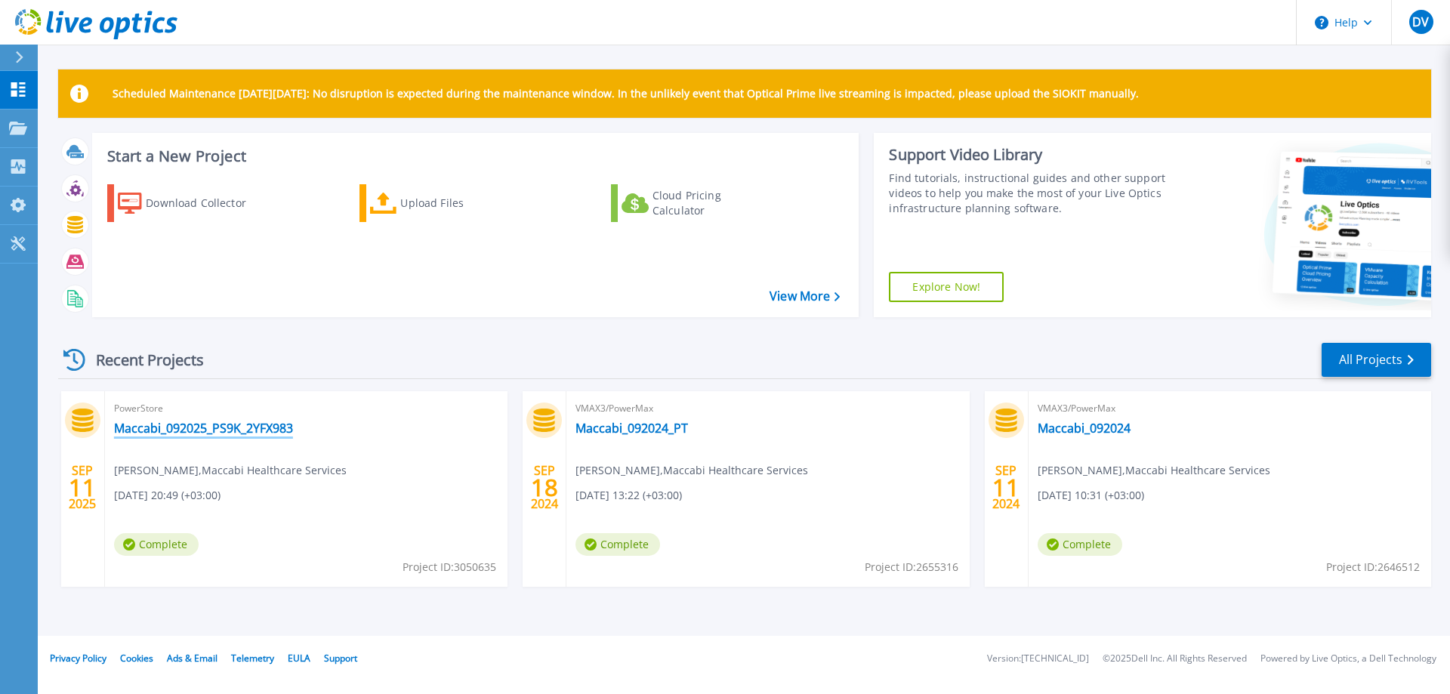
click at [206, 436] on link "Maccabi_092025_PS9K_2YFX983" at bounding box center [203, 428] width 179 height 15
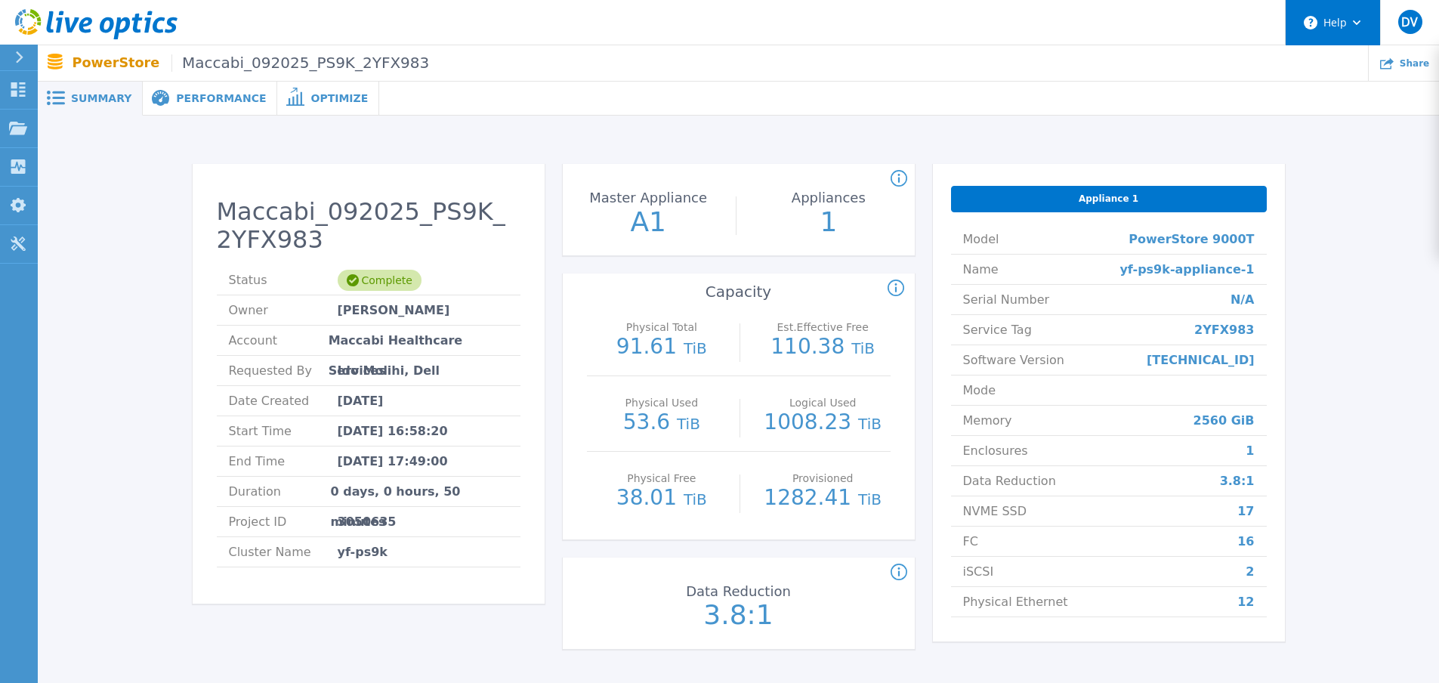
click at [1356, 29] on button "Help" at bounding box center [1333, 22] width 94 height 45
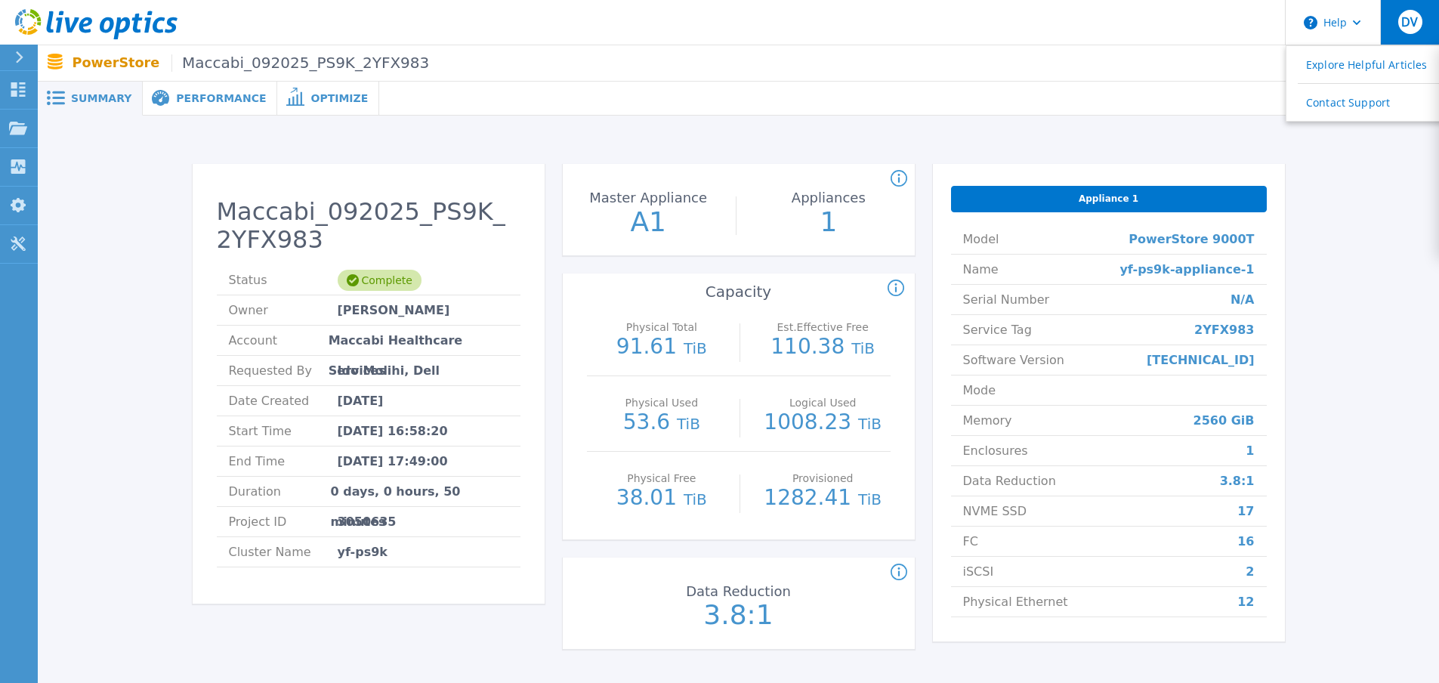
click at [1410, 26] on span "DV" at bounding box center [1409, 22] width 17 height 12
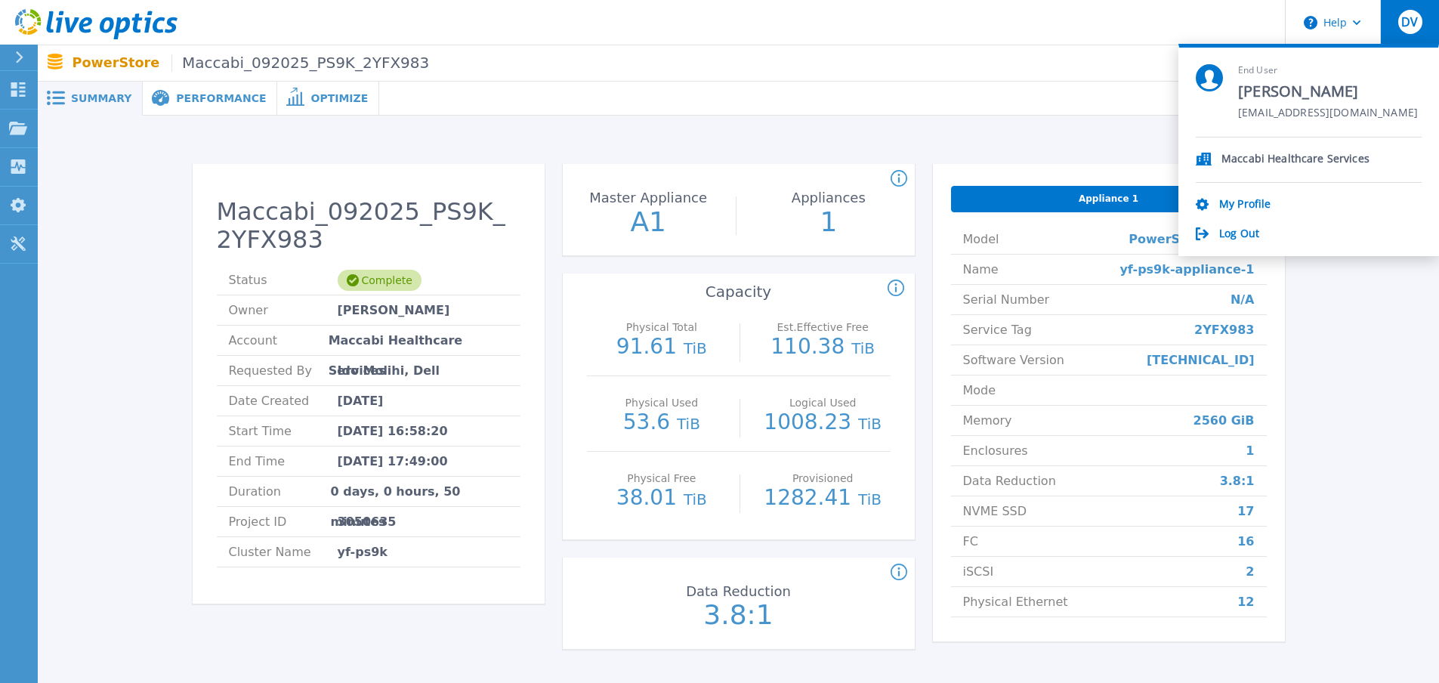
click at [985, 152] on div "Maccabi_092025_PS9K_2YFX983 Status Complete Owner Dima Vainblat Account Maccabi…" at bounding box center [738, 416] width 1401 height 600
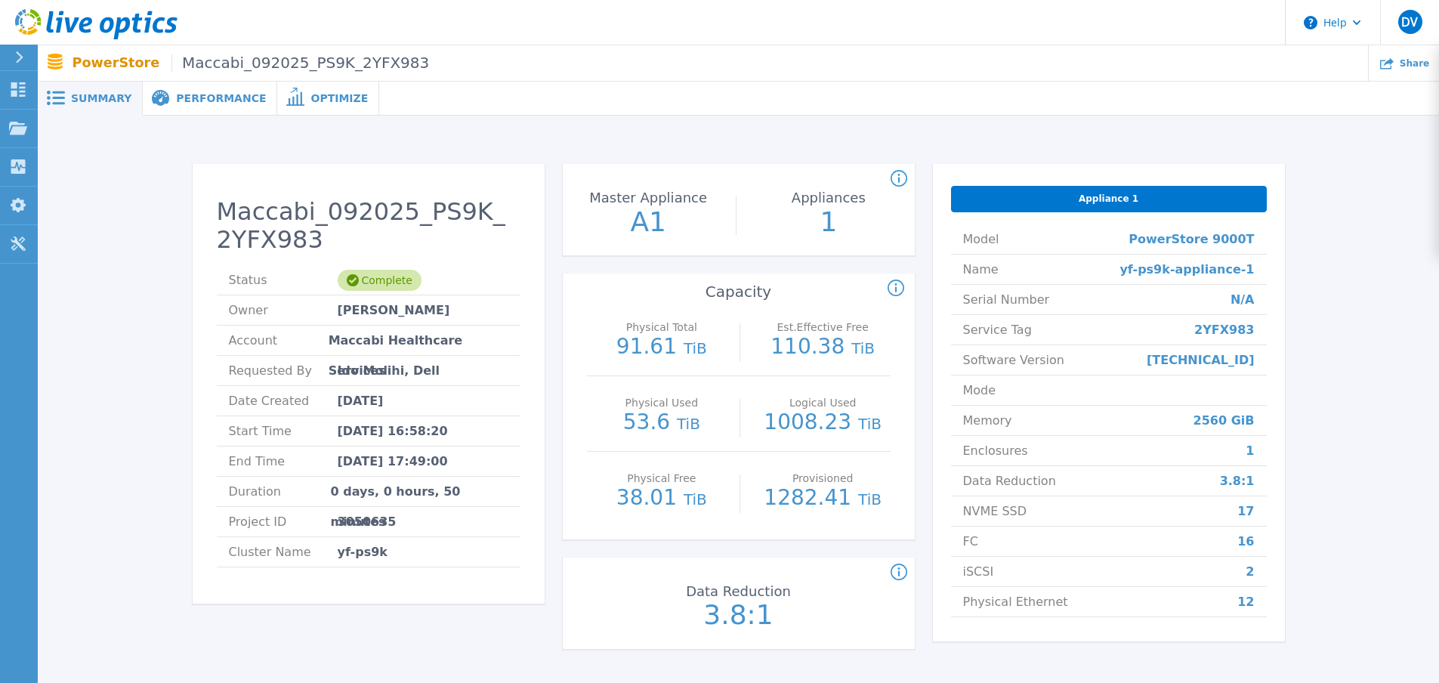
click at [205, 103] on span "Performance" at bounding box center [221, 98] width 90 height 11
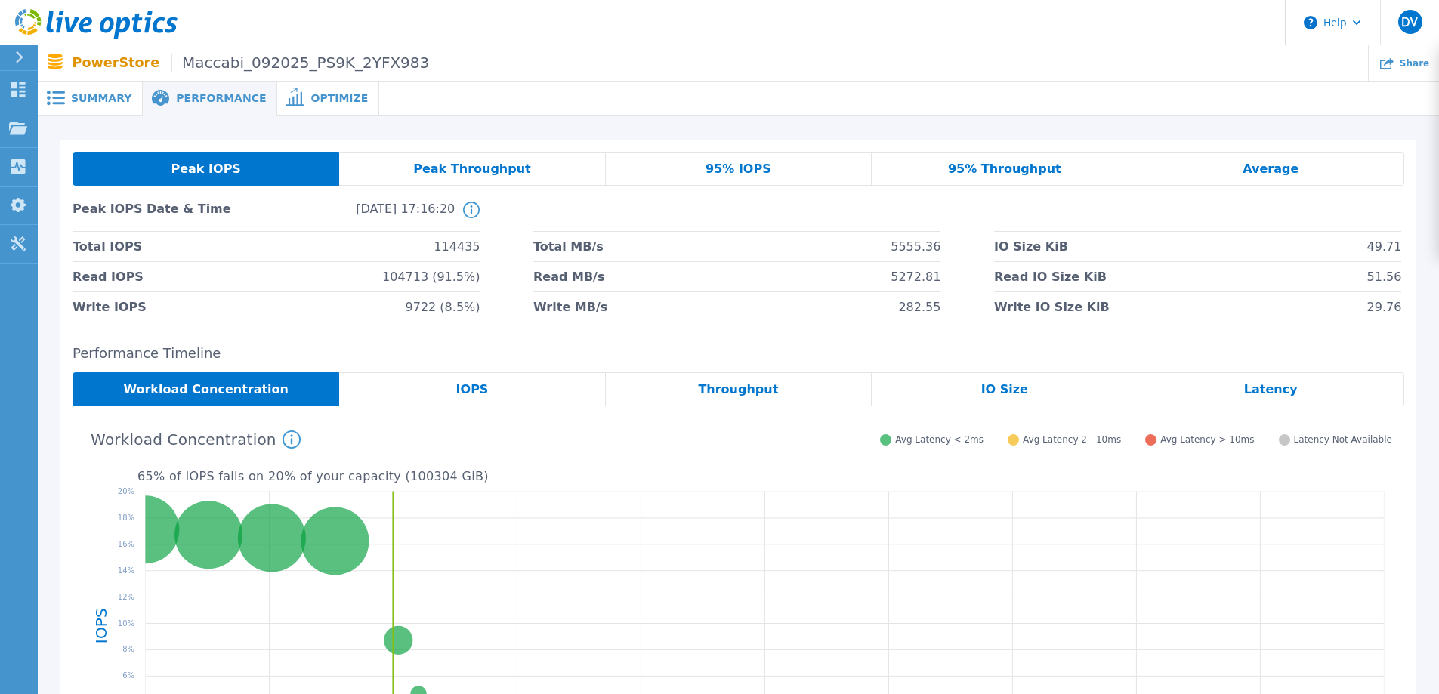
click at [310, 103] on span "Optimize" at bounding box center [338, 98] width 57 height 11
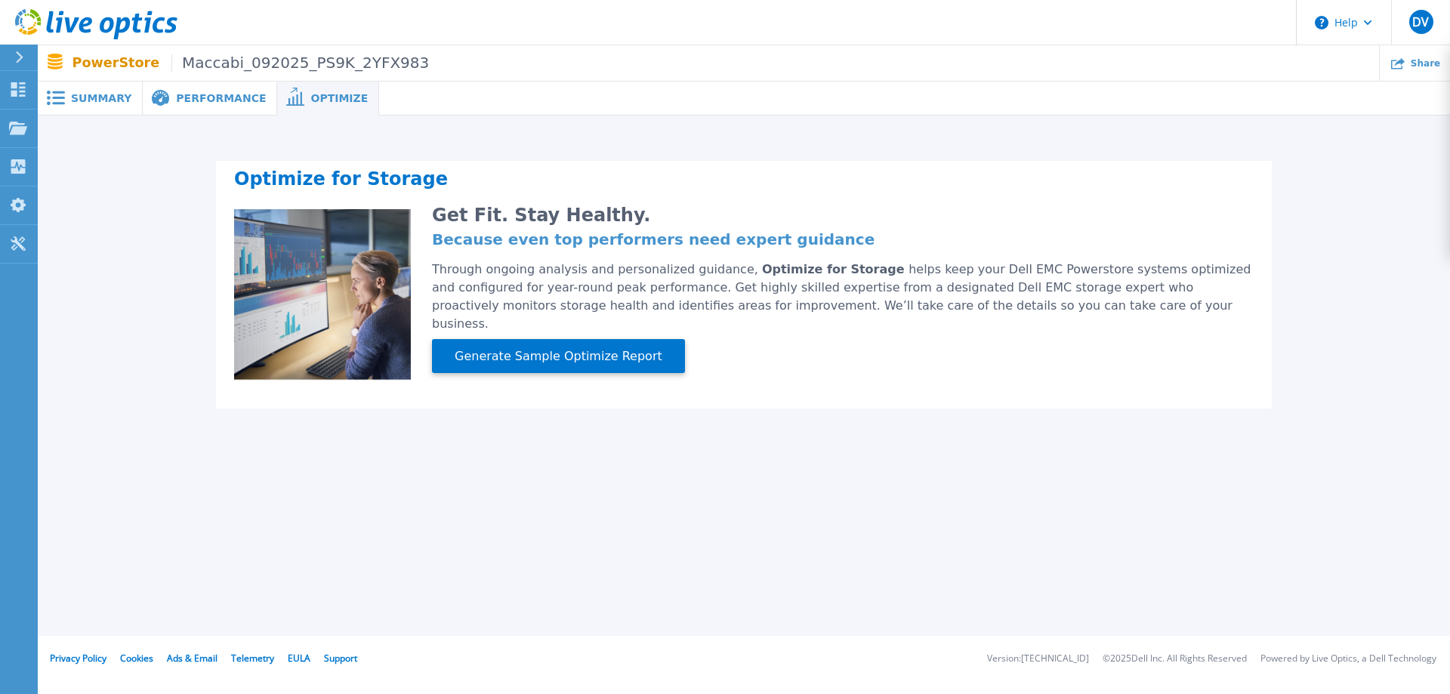
click at [222, 103] on span "Performance" at bounding box center [221, 98] width 90 height 11
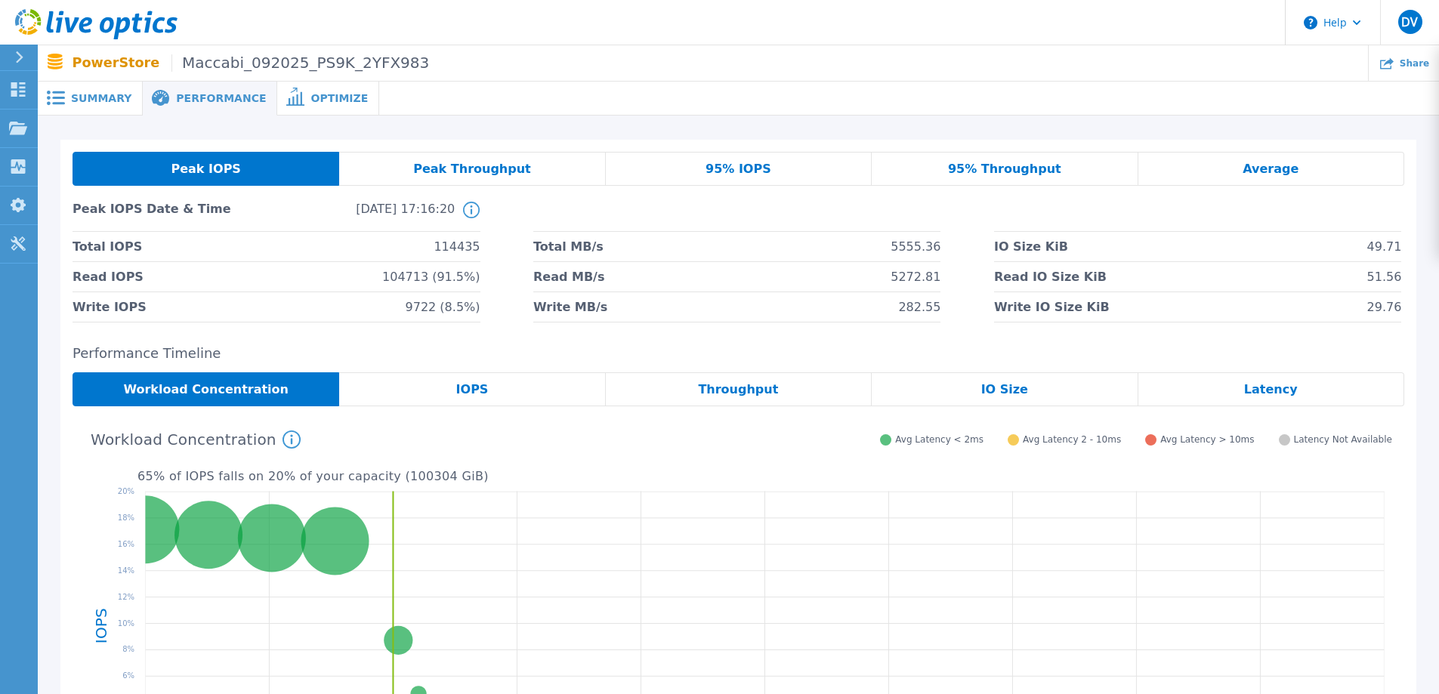
click at [129, 108] on div "Summary" at bounding box center [90, 99] width 105 height 34
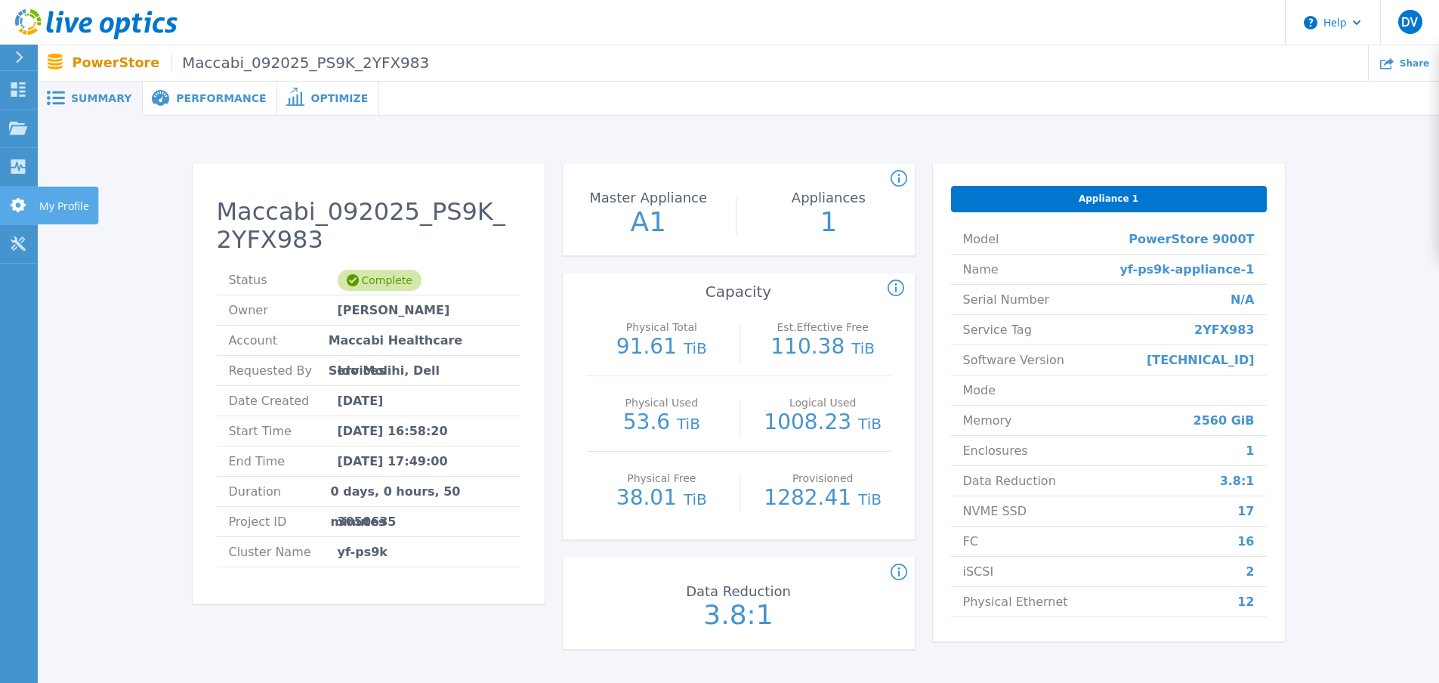
click at [76, 206] on p "My Profile" at bounding box center [64, 206] width 50 height 39
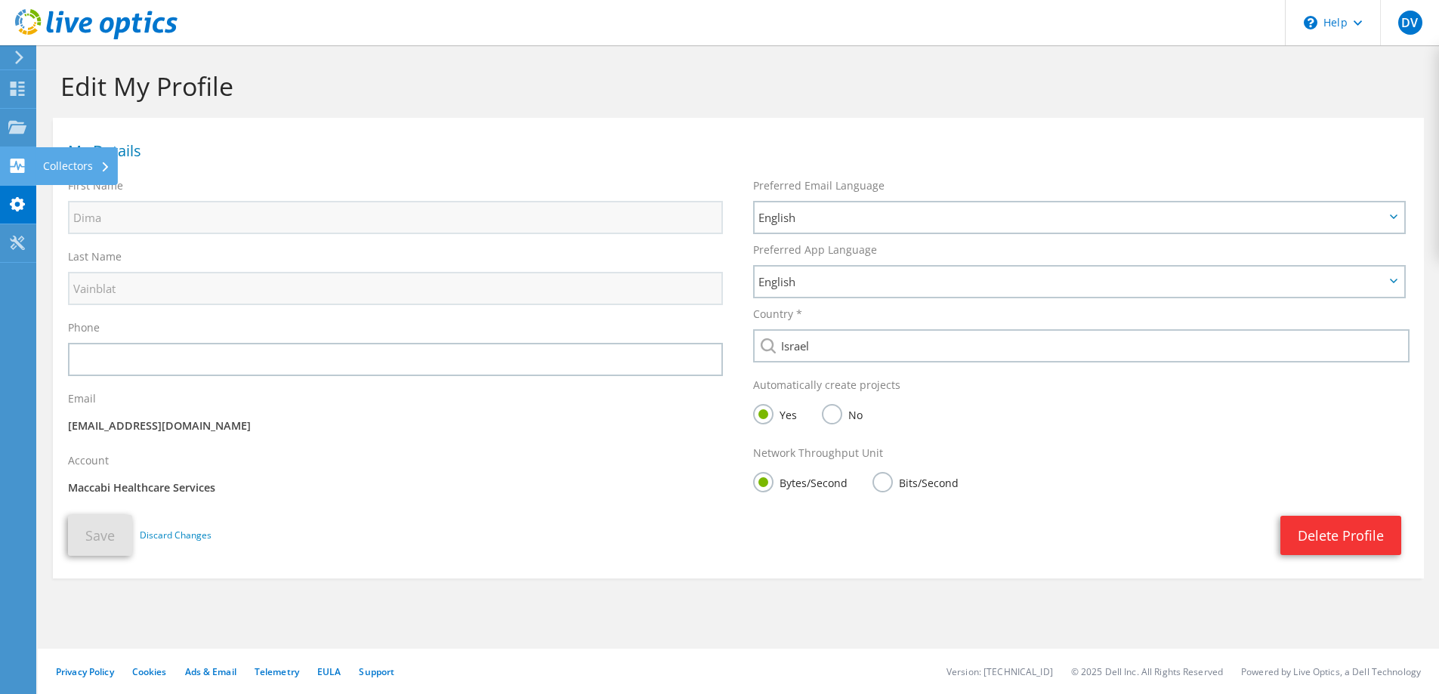
click at [11, 173] on use at bounding box center [18, 166] width 14 height 14
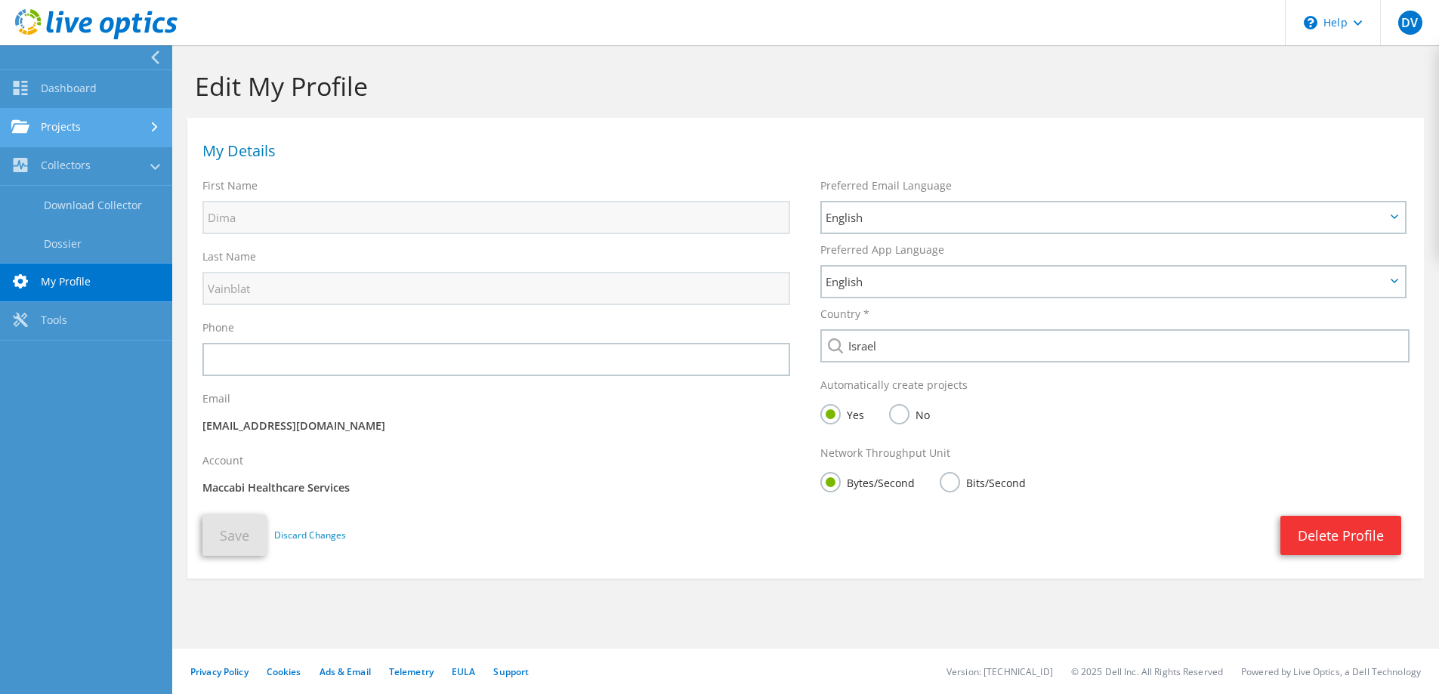
click at [92, 125] on link "Projects" at bounding box center [86, 128] width 172 height 39
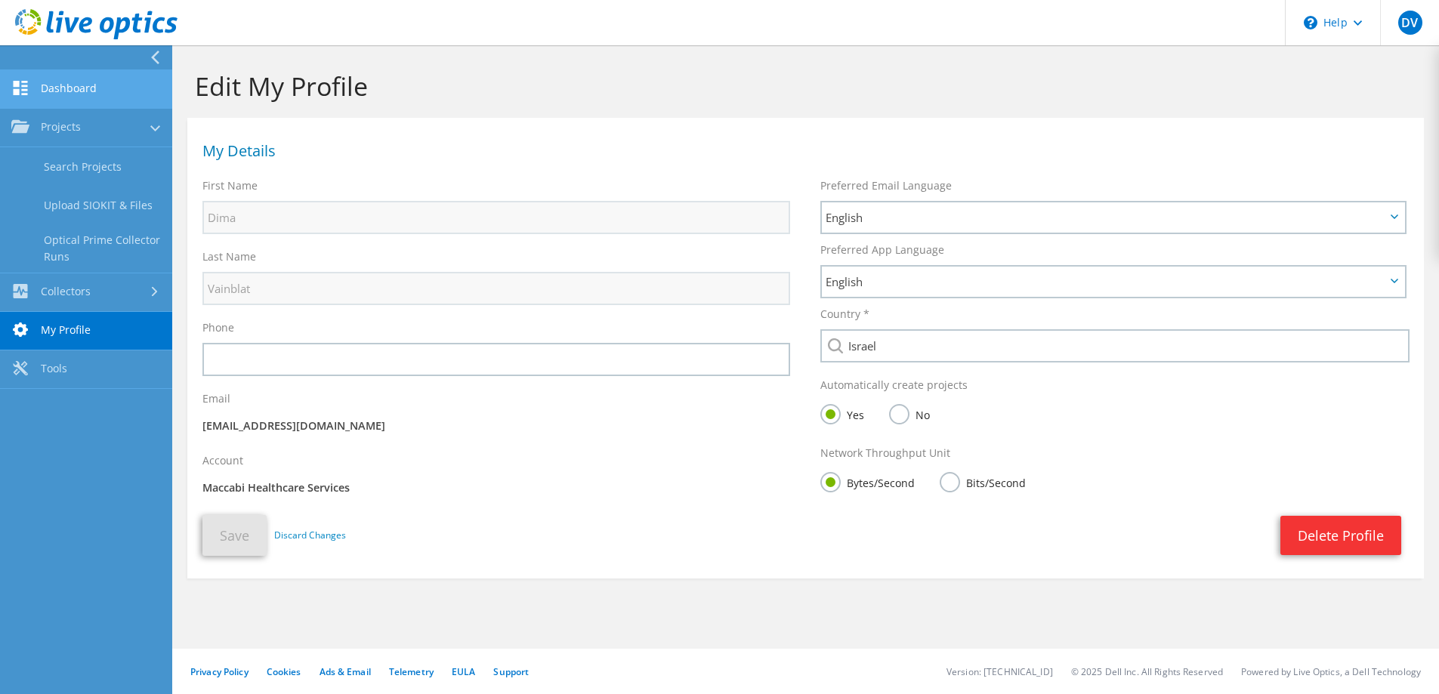
click at [88, 99] on link "Dashboard" at bounding box center [86, 89] width 172 height 39
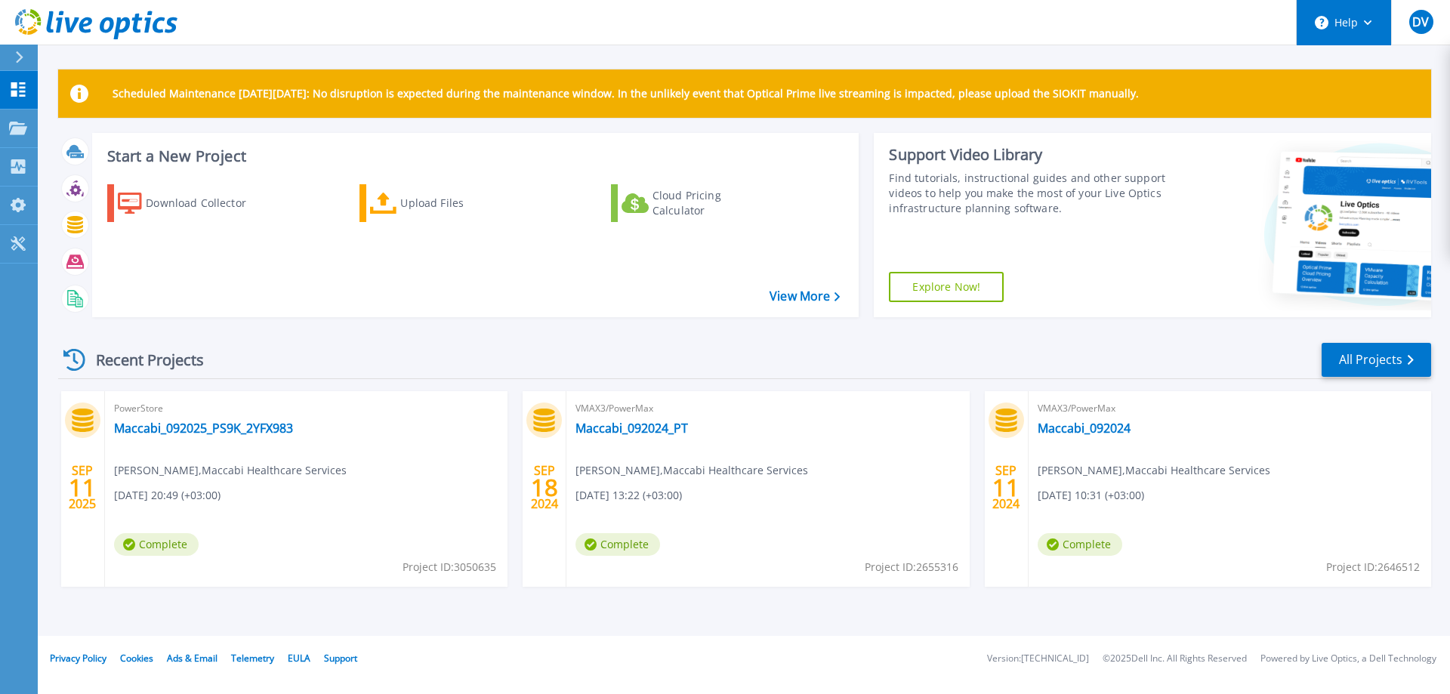
click at [1369, 26] on button "Help" at bounding box center [1344, 22] width 94 height 45
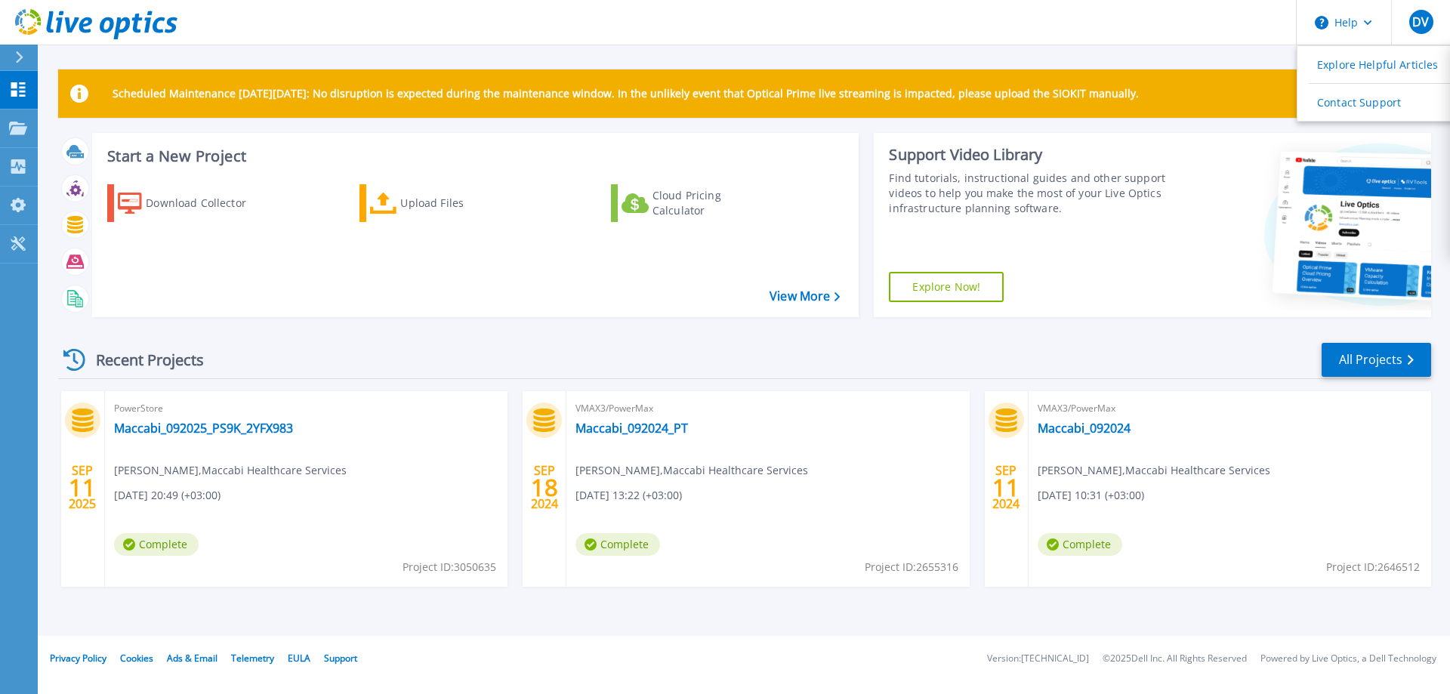
click at [1166, 54] on div "Scheduled Maintenance [DATE][DATE]: No disruption is expected during the mainte…" at bounding box center [744, 318] width 1413 height 636
click at [1408, 365] on icon at bounding box center [1410, 360] width 6 height 10
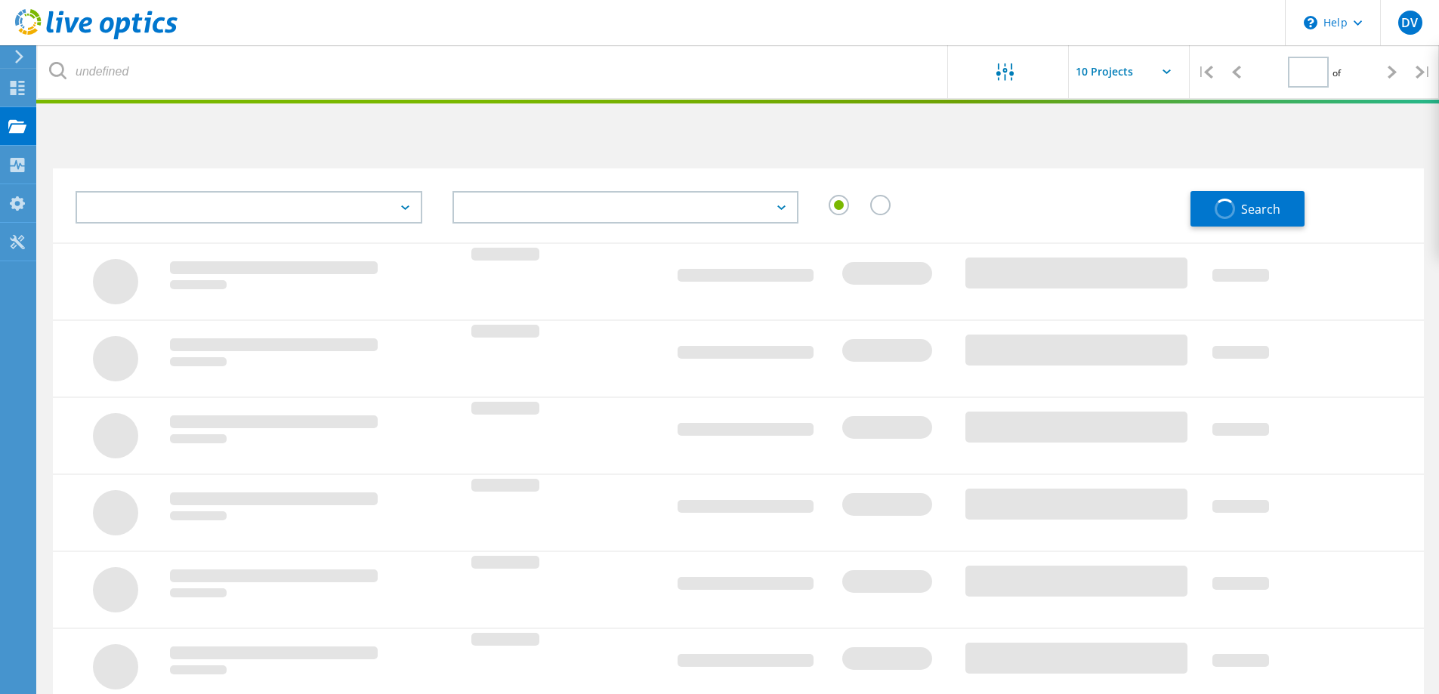
type input "1"
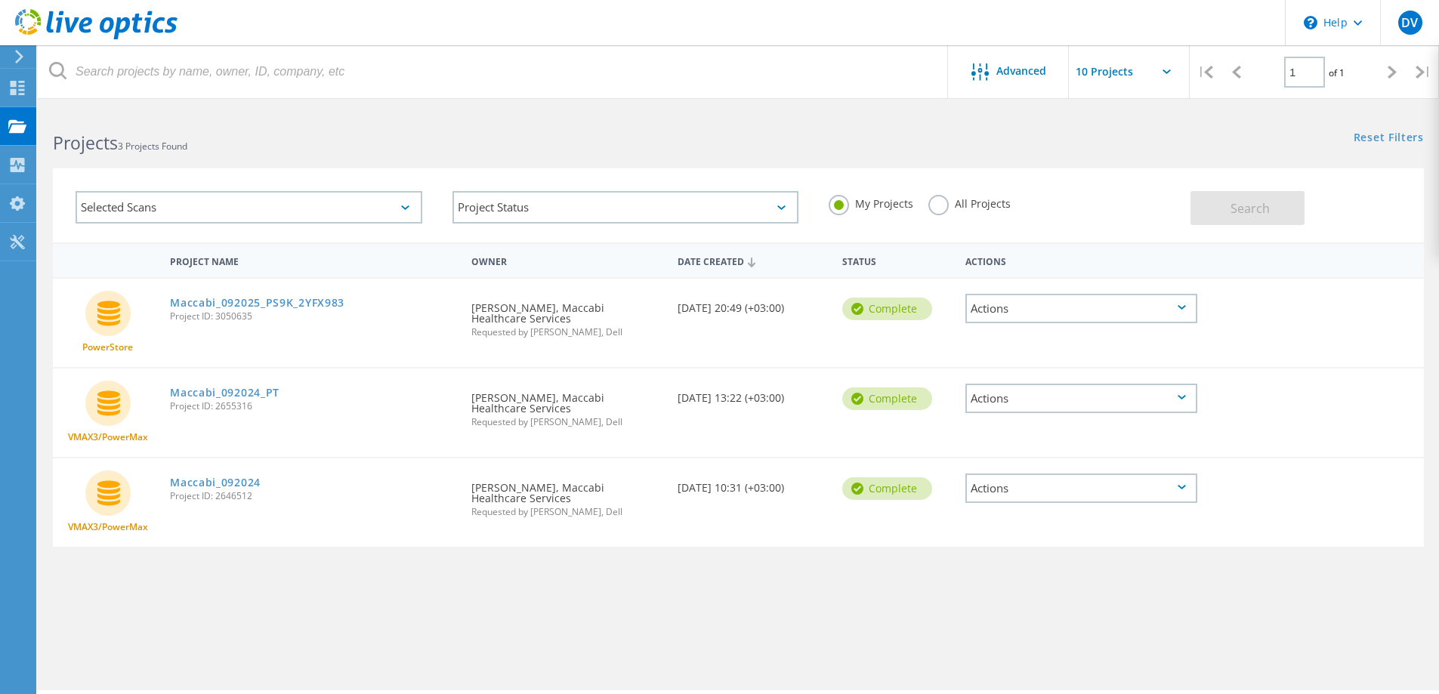
click at [1188, 312] on div "Actions" at bounding box center [1081, 308] width 232 height 29
click at [1281, 310] on div at bounding box center [1260, 298] width 110 height 39
click at [1176, 406] on div "Actions" at bounding box center [1081, 398] width 232 height 29
click at [1263, 304] on div at bounding box center [1260, 298] width 110 height 39
click at [1166, 304] on div "Actions" at bounding box center [1081, 308] width 232 height 29
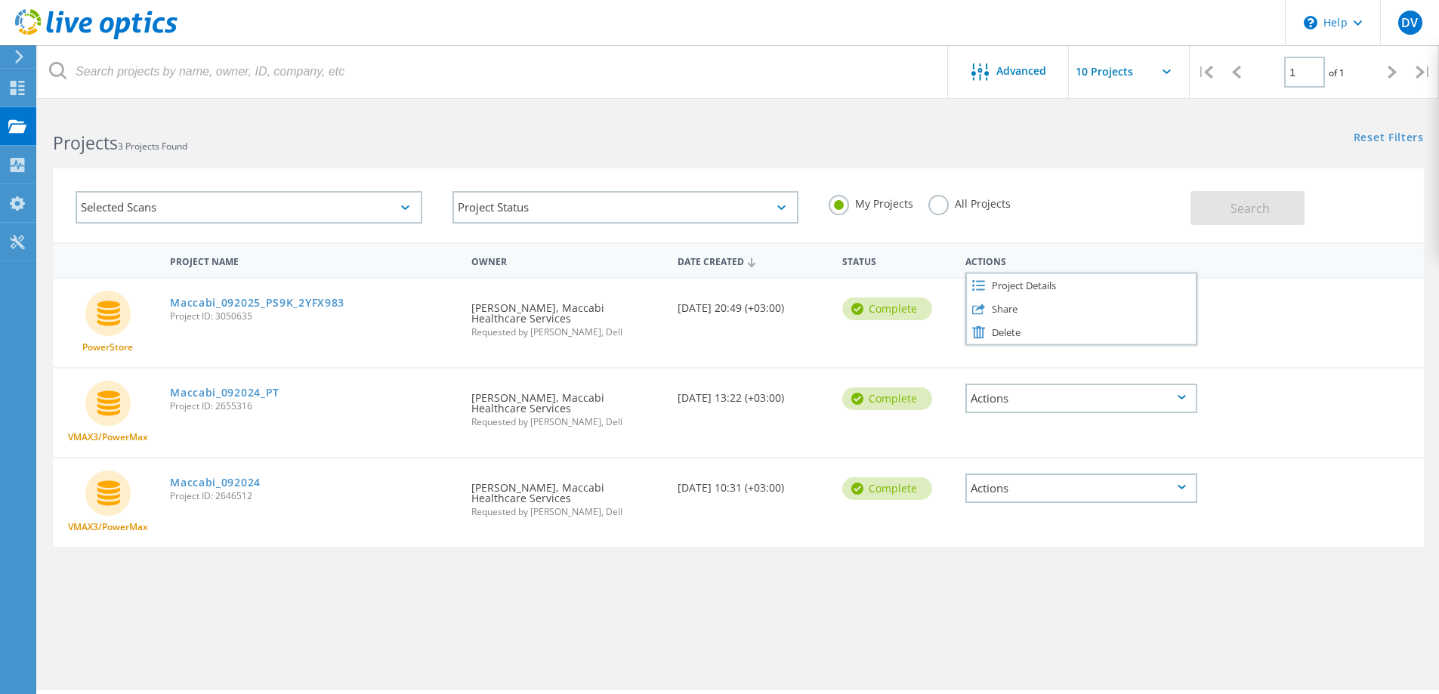
click at [1276, 307] on div at bounding box center [1260, 298] width 110 height 39
click at [1413, 29] on span "DV" at bounding box center [1409, 23] width 17 height 12
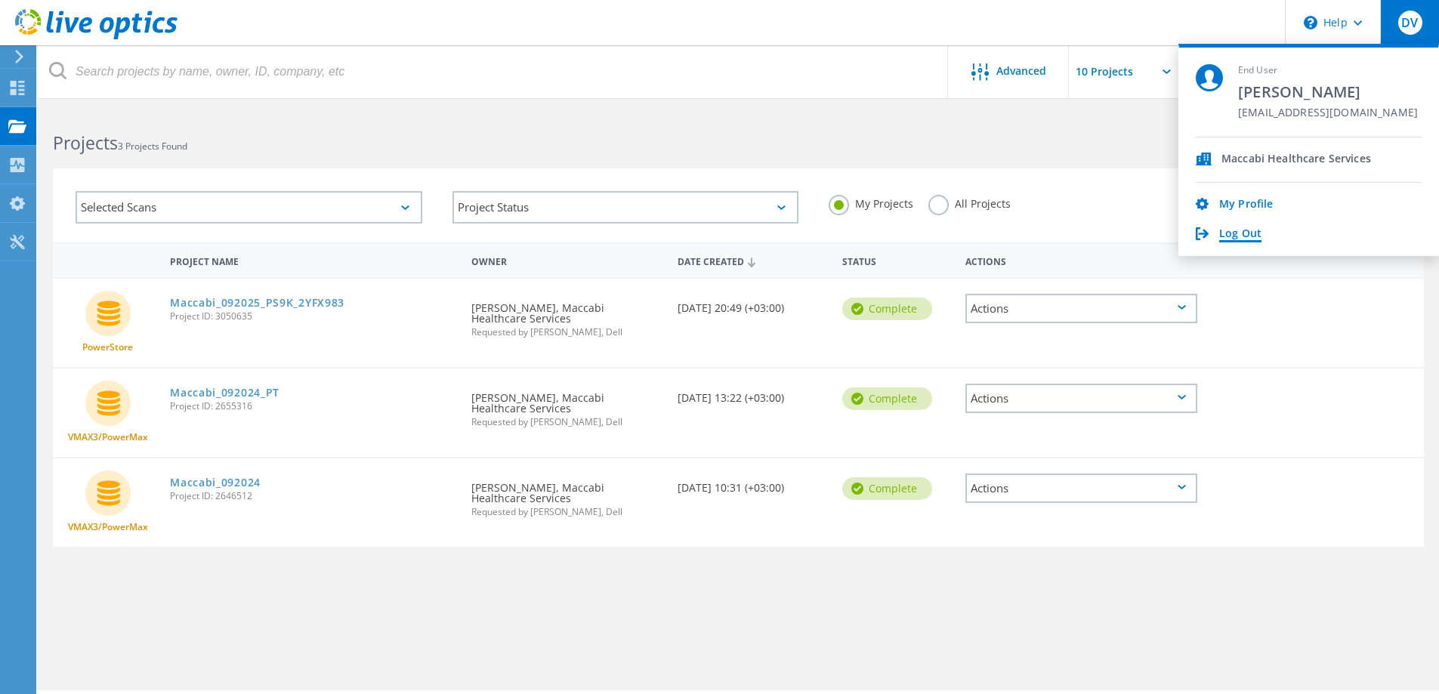
click at [1246, 235] on link "Log Out" at bounding box center [1240, 234] width 42 height 14
